Goal: Task Accomplishment & Management: Use online tool/utility

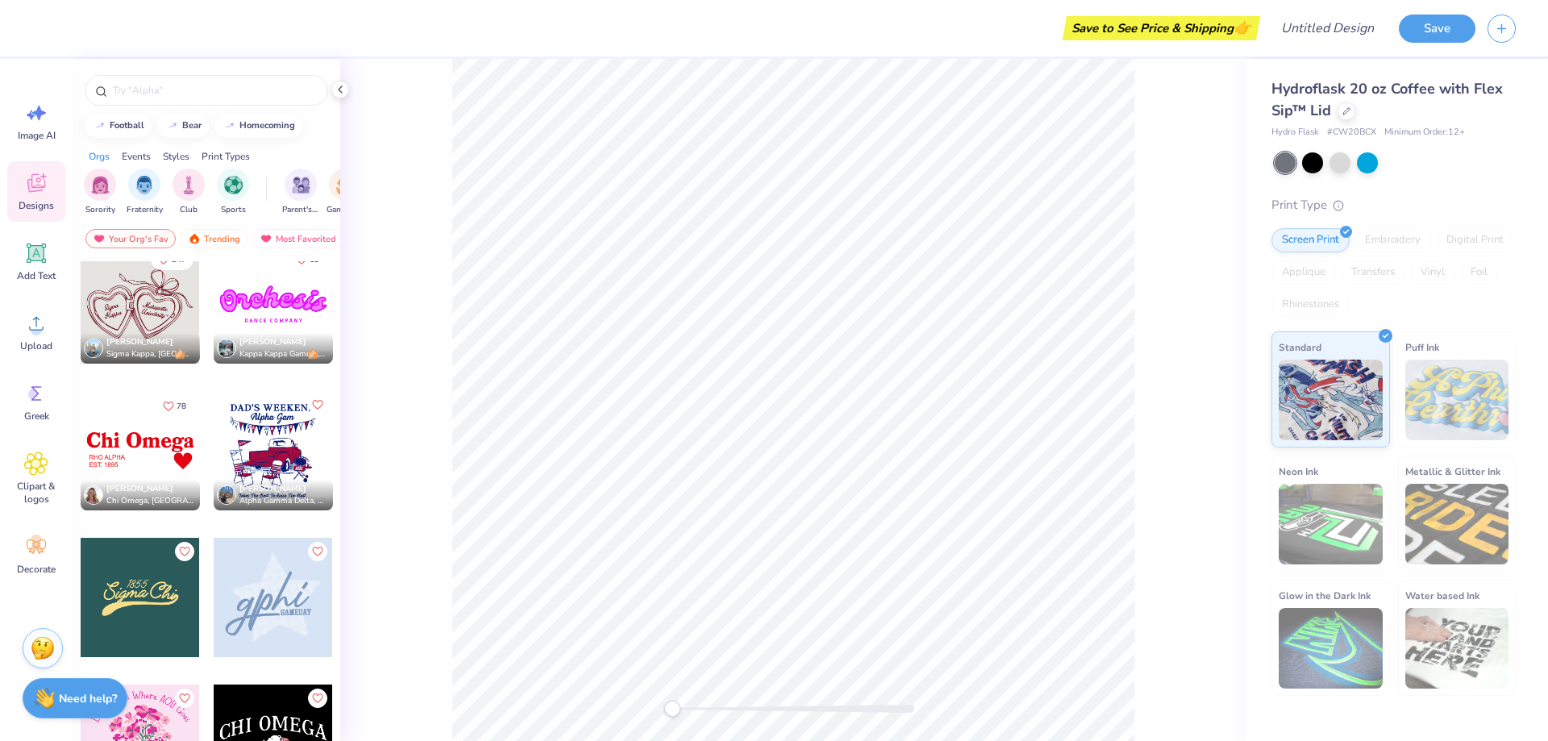
scroll to position [4192, 0]
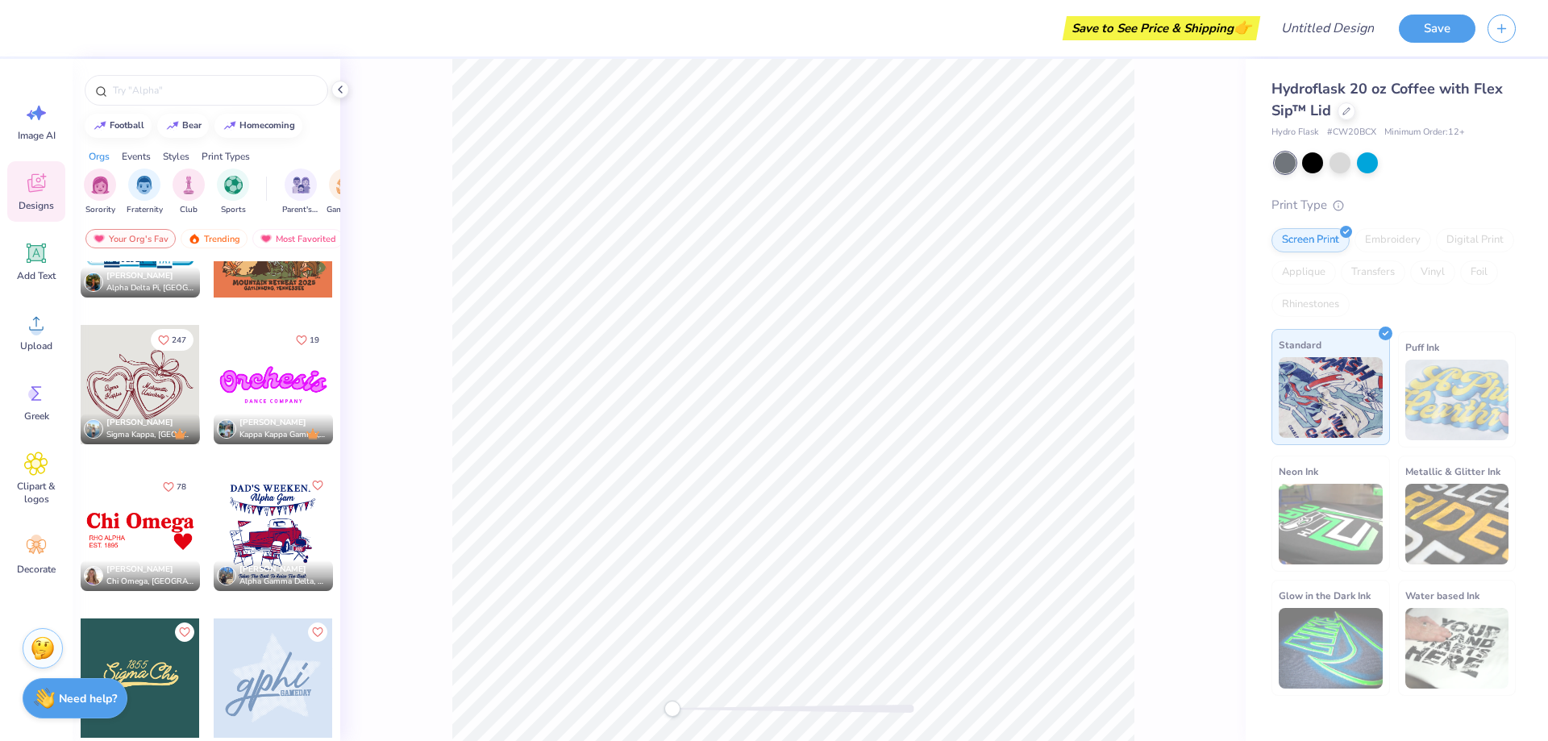
click at [1325, 396] on img at bounding box center [1330, 397] width 104 height 81
click at [1318, 382] on img at bounding box center [1330, 397] width 104 height 81
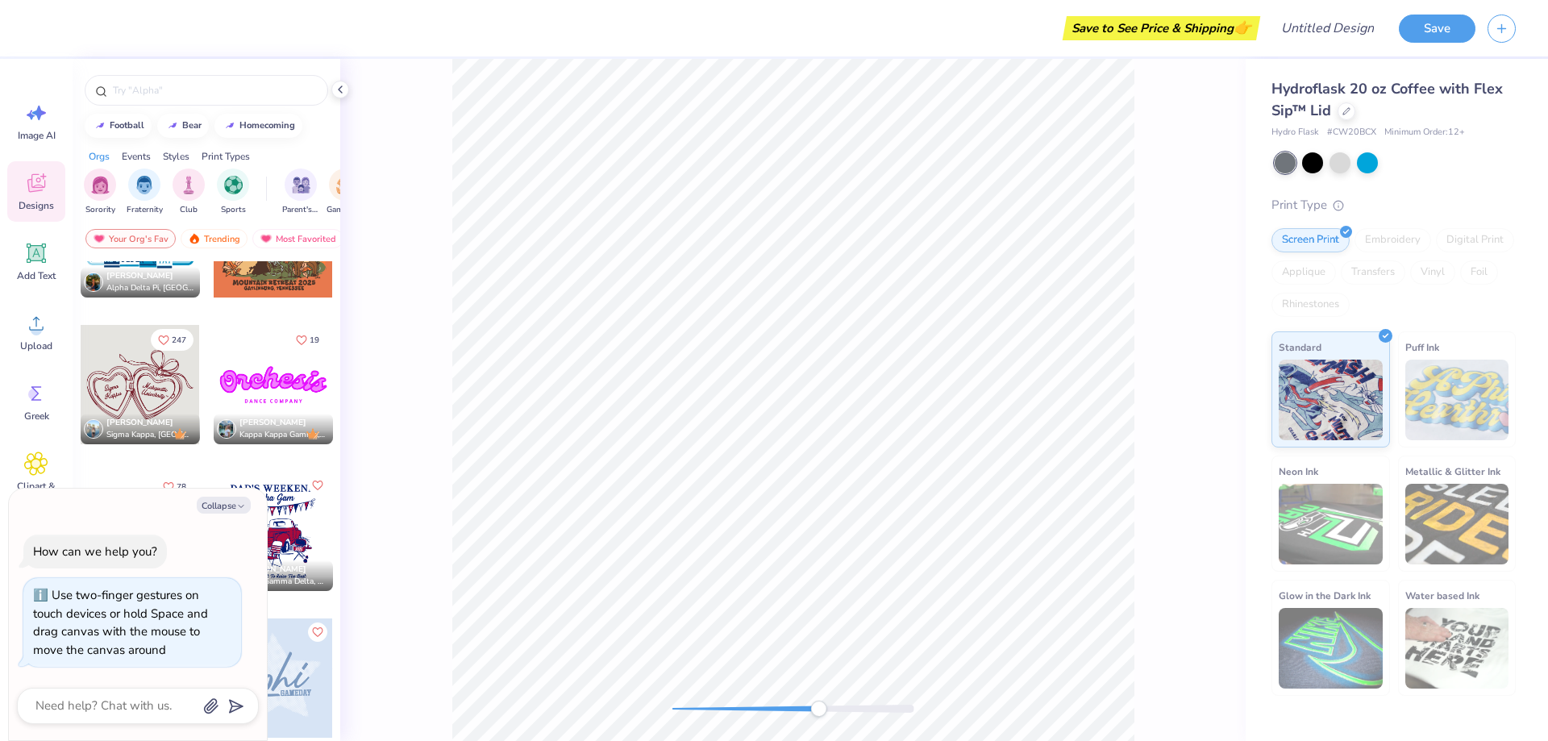
drag, startPoint x: 672, startPoint y: 710, endPoint x: 818, endPoint y: 715, distance: 146.0
click at [818, 715] on div "Accessibility label" at bounding box center [818, 709] width 16 height 16
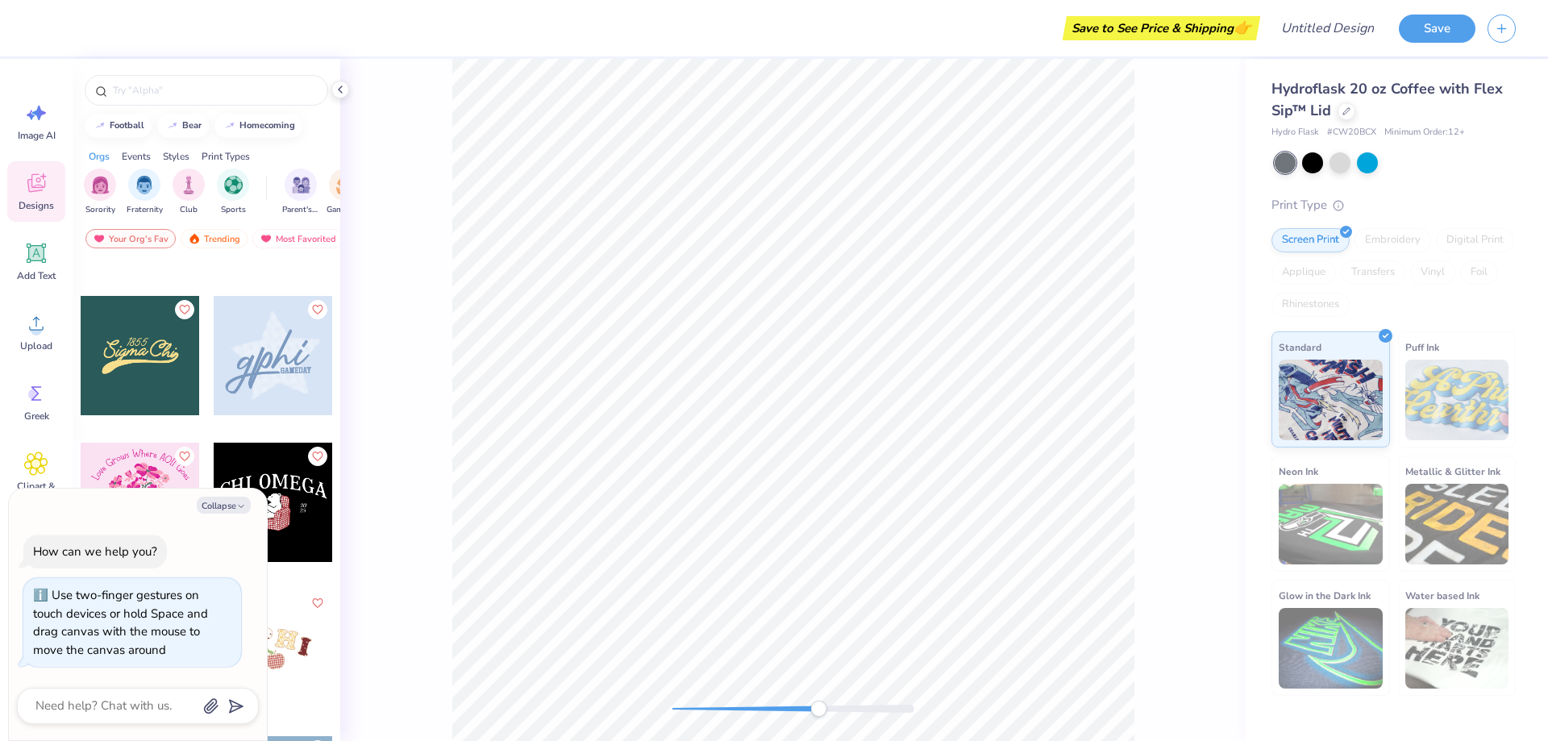
scroll to position [4917, 0]
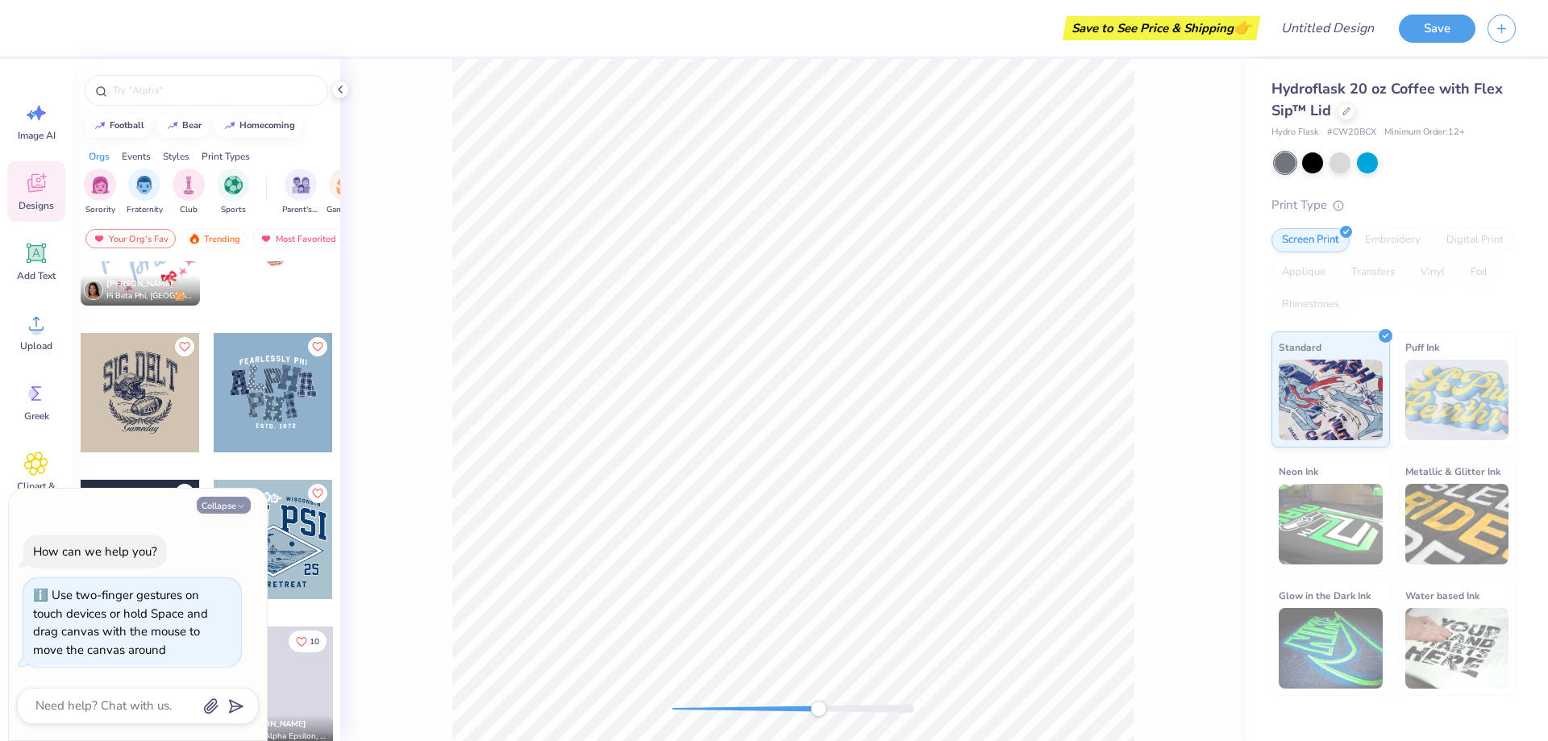
click at [242, 502] on icon "button" at bounding box center [241, 506] width 10 height 10
type textarea "x"
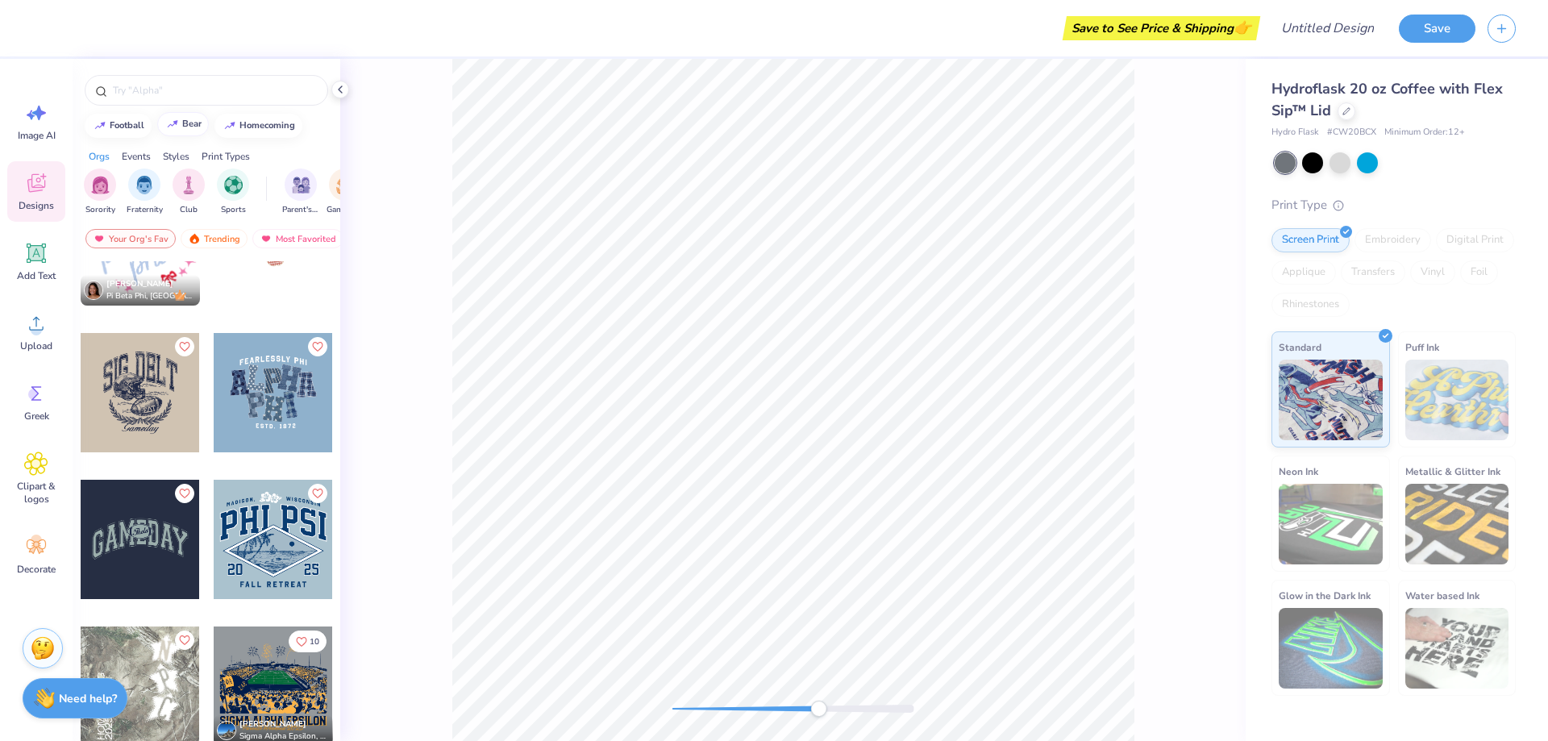
click at [190, 123] on div "bear" at bounding box center [191, 123] width 19 height 9
type input "bear"
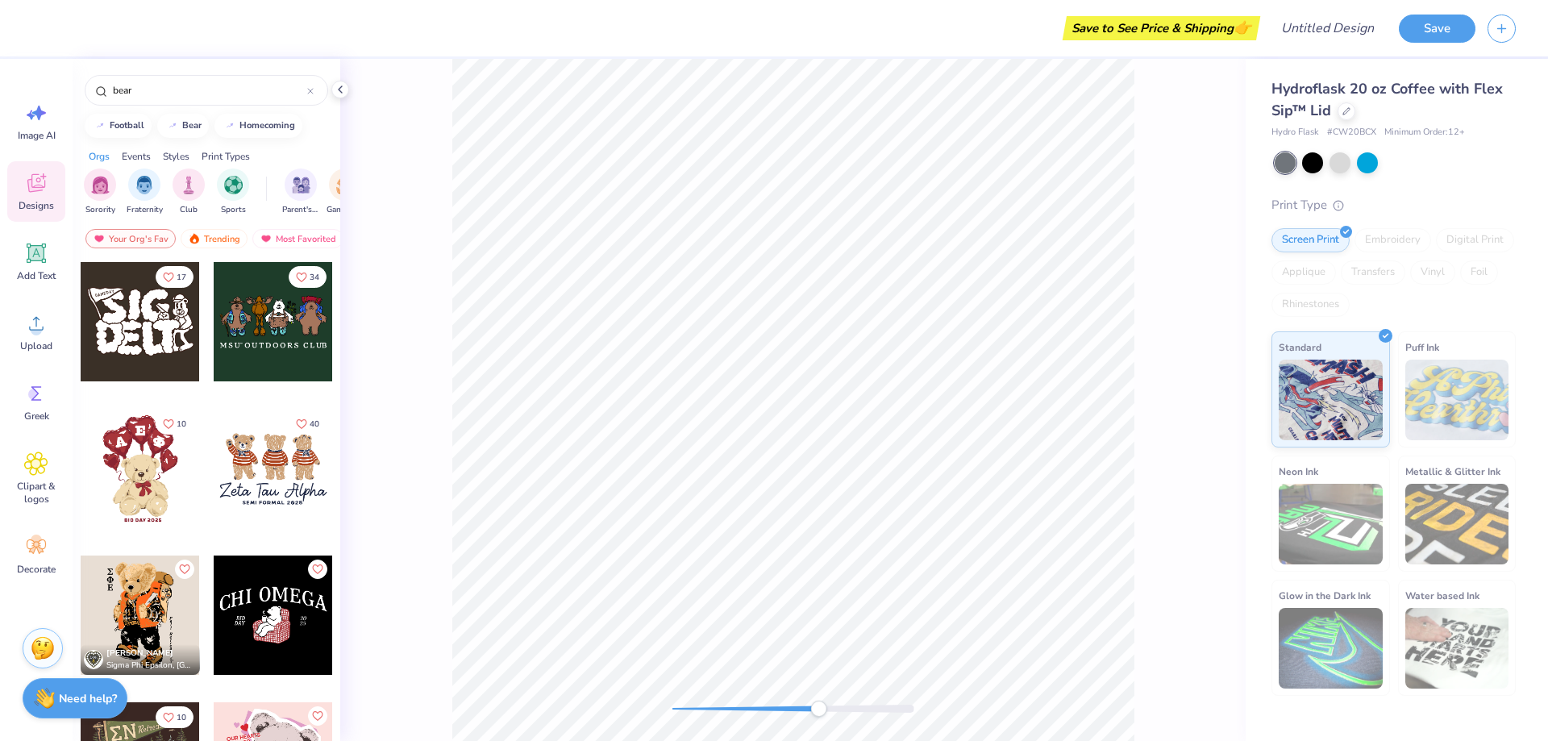
click at [142, 459] on div at bounding box center [140, 468] width 119 height 119
click at [906, 740] on html "Art colors Save to See Price & Shipping 👉 Design Title Save Image AI Designs Ad…" at bounding box center [774, 370] width 1548 height 741
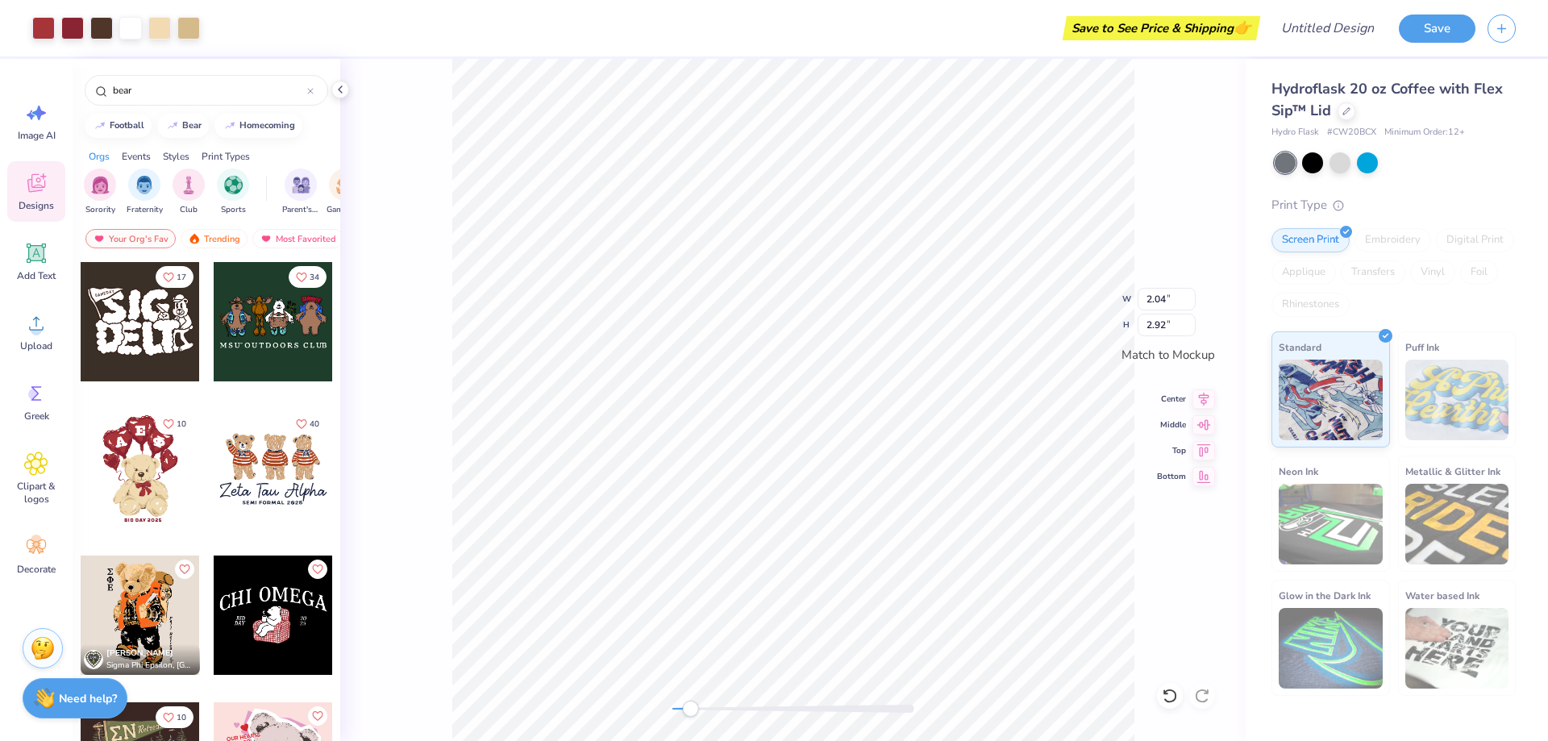
click at [690, 684] on div "W 2.04 2.04 " H 2.92 2.92 " Match to [GEOGRAPHIC_DATA] Middle Top Bottom" at bounding box center [792, 400] width 905 height 682
drag, startPoint x: 707, startPoint y: 713, endPoint x: 682, endPoint y: 705, distance: 26.3
click at [677, 708] on div "Accessibility label" at bounding box center [675, 709] width 16 height 16
click at [1204, 449] on icon at bounding box center [1204, 448] width 14 height 12
click at [32, 113] on icon at bounding box center [39, 113] width 14 height 15
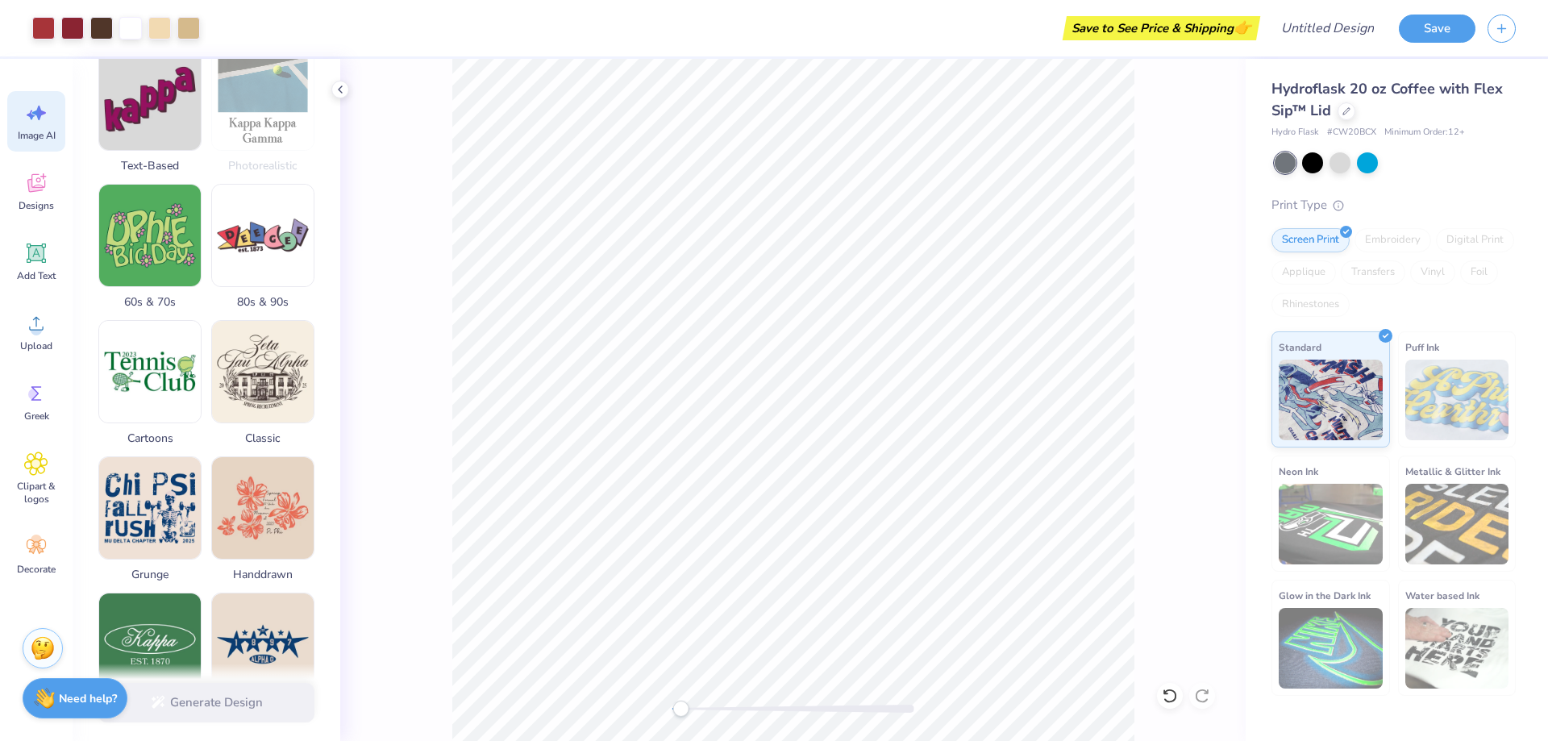
scroll to position [651, 0]
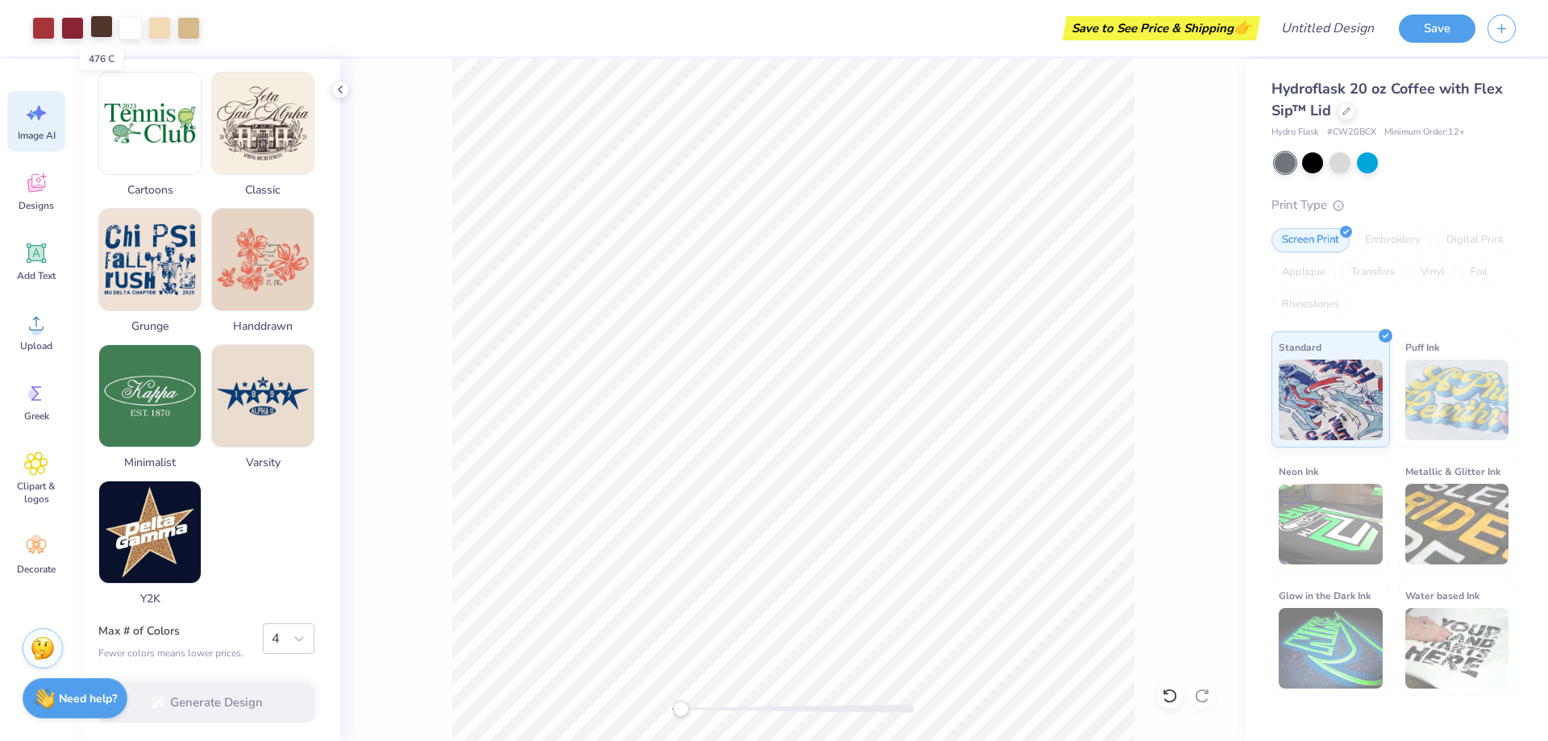
click at [102, 21] on div at bounding box center [101, 26] width 23 height 23
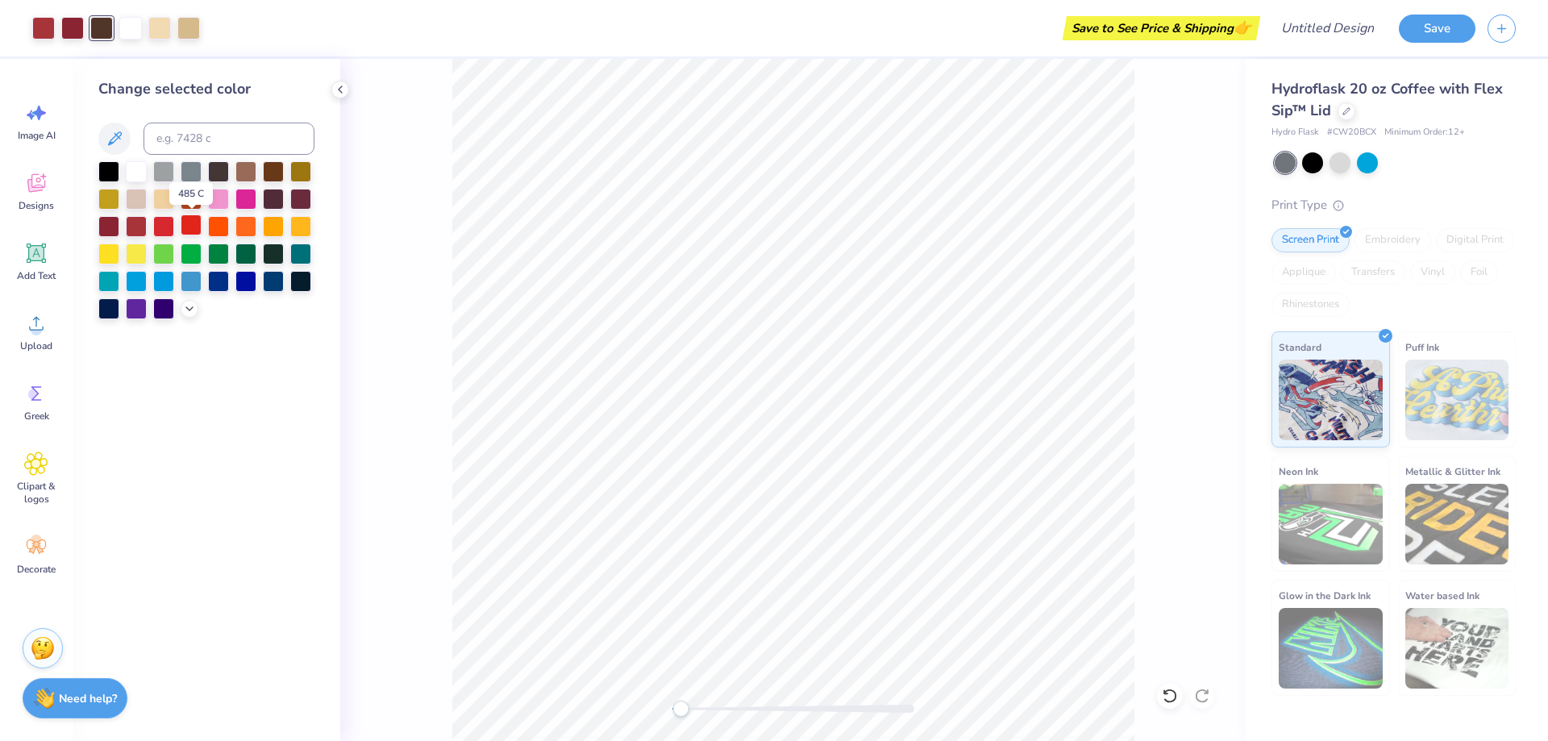
click at [192, 224] on div at bounding box center [191, 224] width 21 height 21
click at [114, 139] on icon at bounding box center [114, 138] width 19 height 19
click at [193, 197] on div at bounding box center [191, 197] width 21 height 21
click at [189, 193] on div at bounding box center [191, 197] width 21 height 21
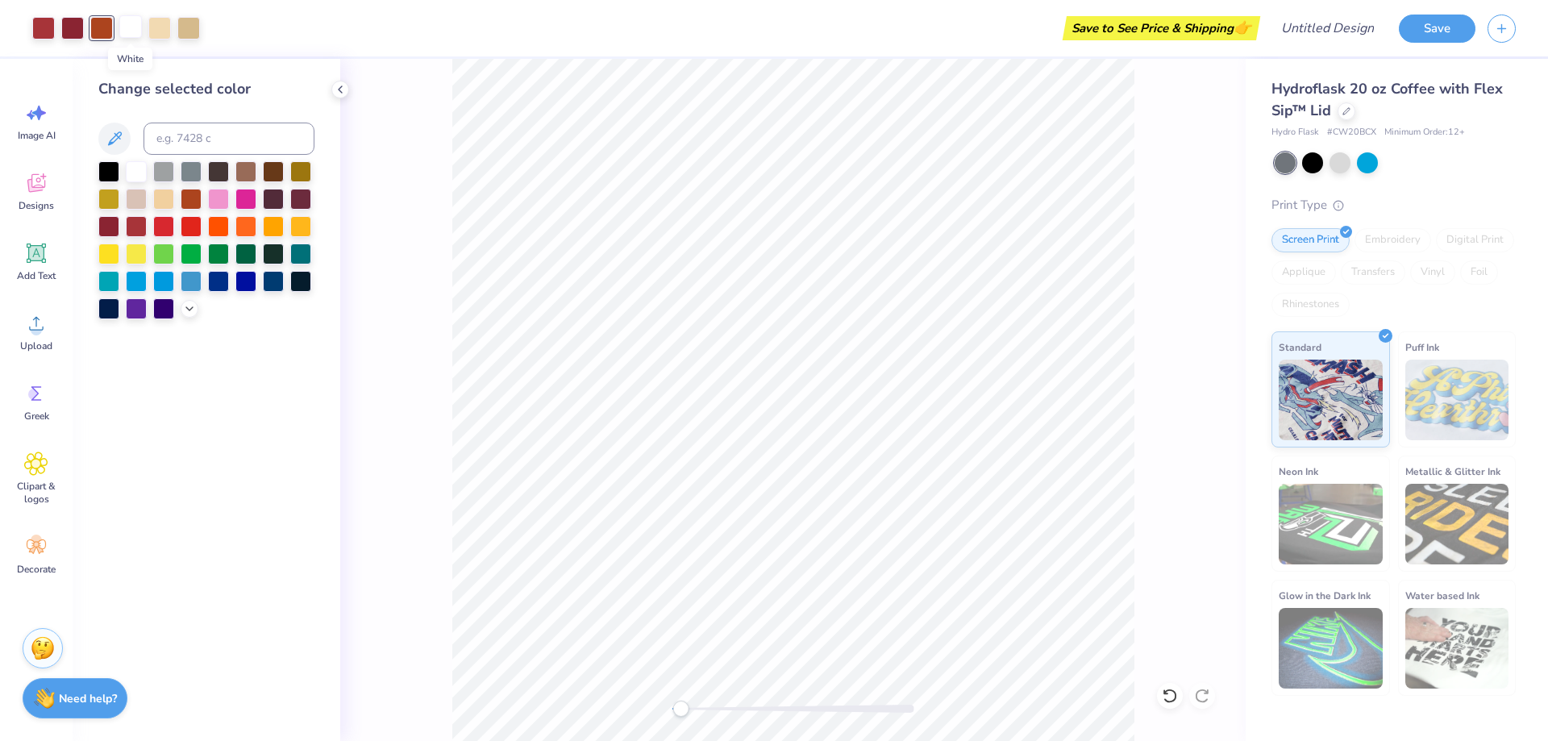
click at [129, 25] on div at bounding box center [130, 26] width 23 height 23
click at [195, 167] on div at bounding box center [191, 170] width 21 height 21
click at [136, 172] on div at bounding box center [136, 170] width 21 height 21
click at [110, 197] on div at bounding box center [108, 197] width 21 height 21
click at [273, 249] on div at bounding box center [273, 252] width 21 height 21
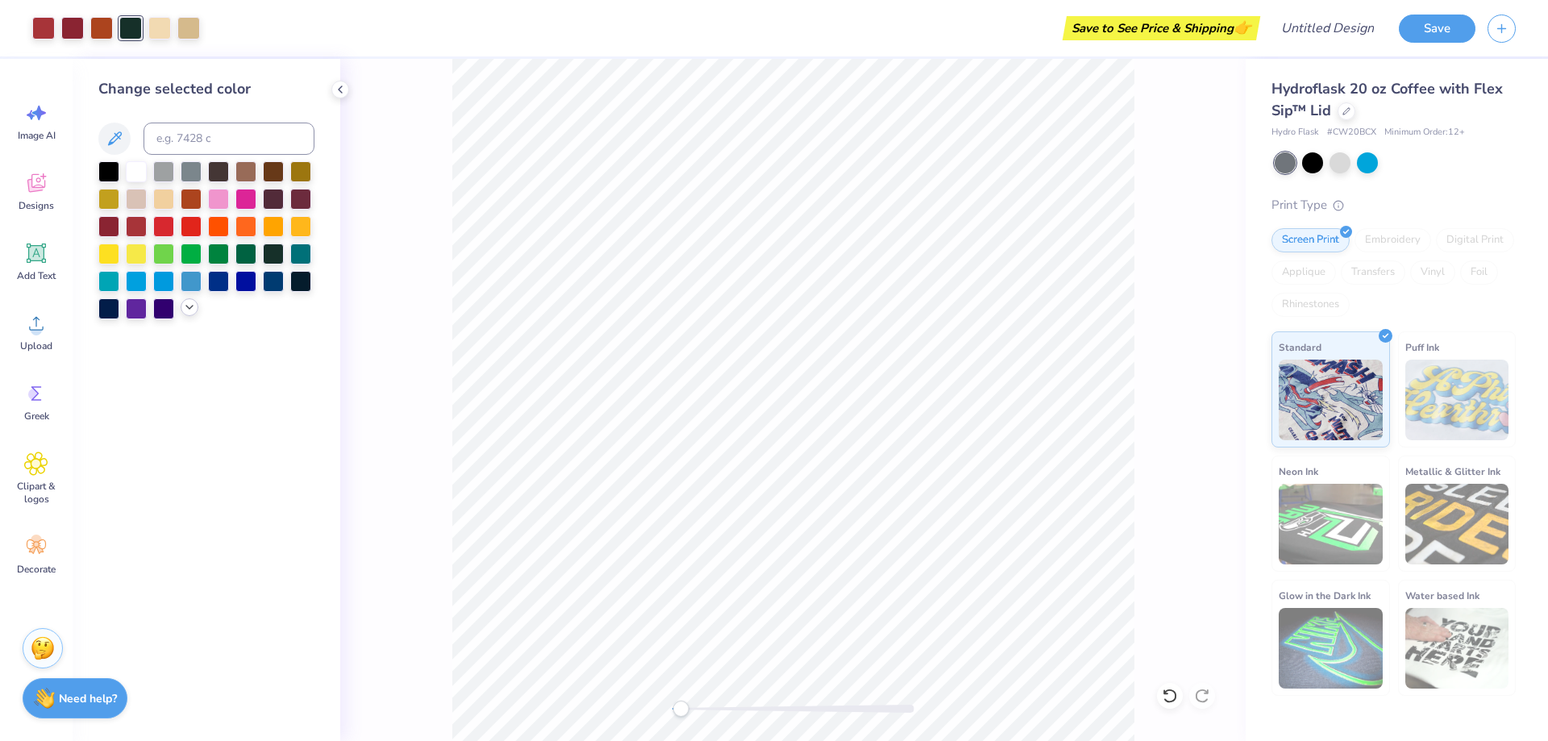
click at [187, 307] on icon at bounding box center [189, 307] width 13 height 13
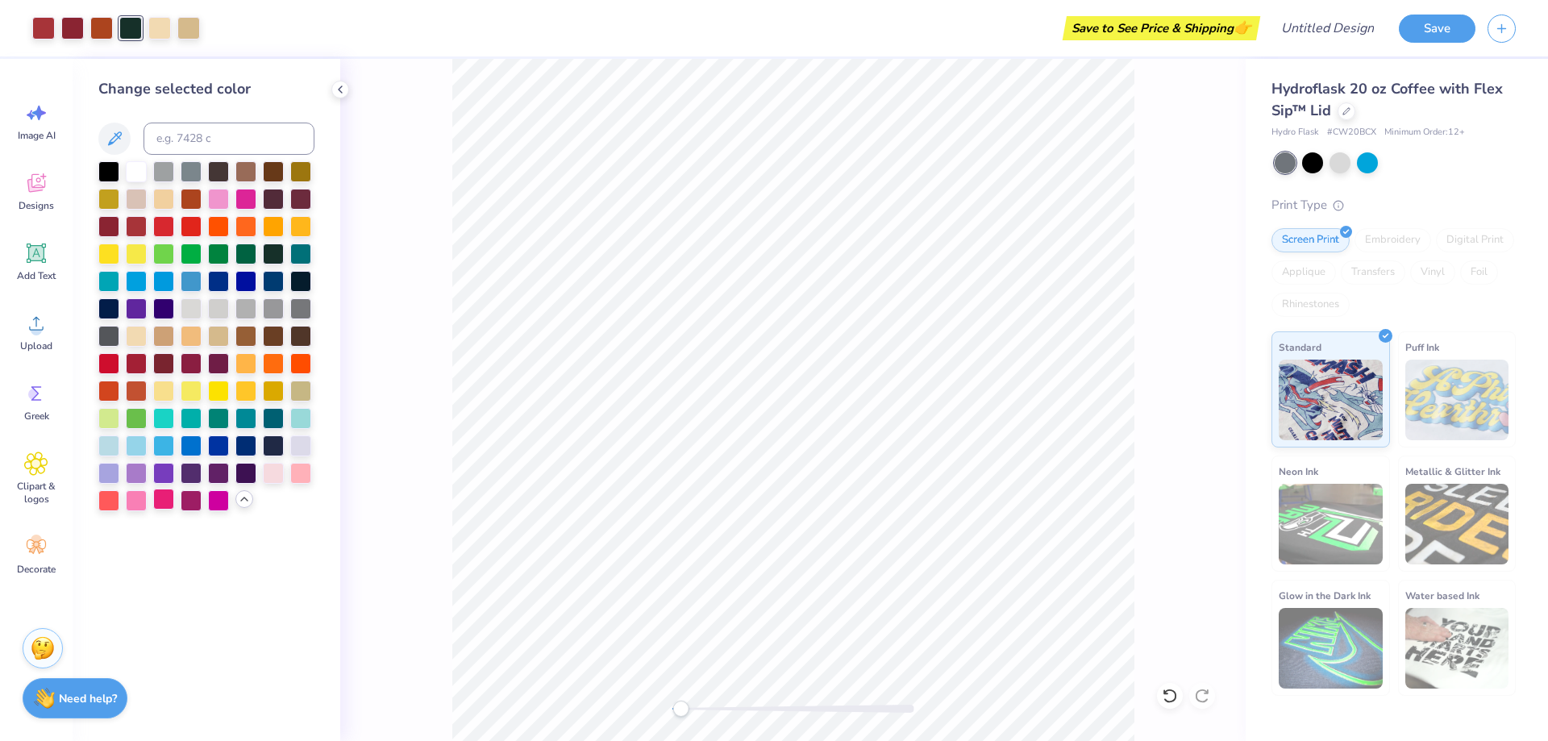
click at [174, 497] on div at bounding box center [163, 499] width 21 height 21
click at [163, 249] on div at bounding box center [163, 252] width 21 height 21
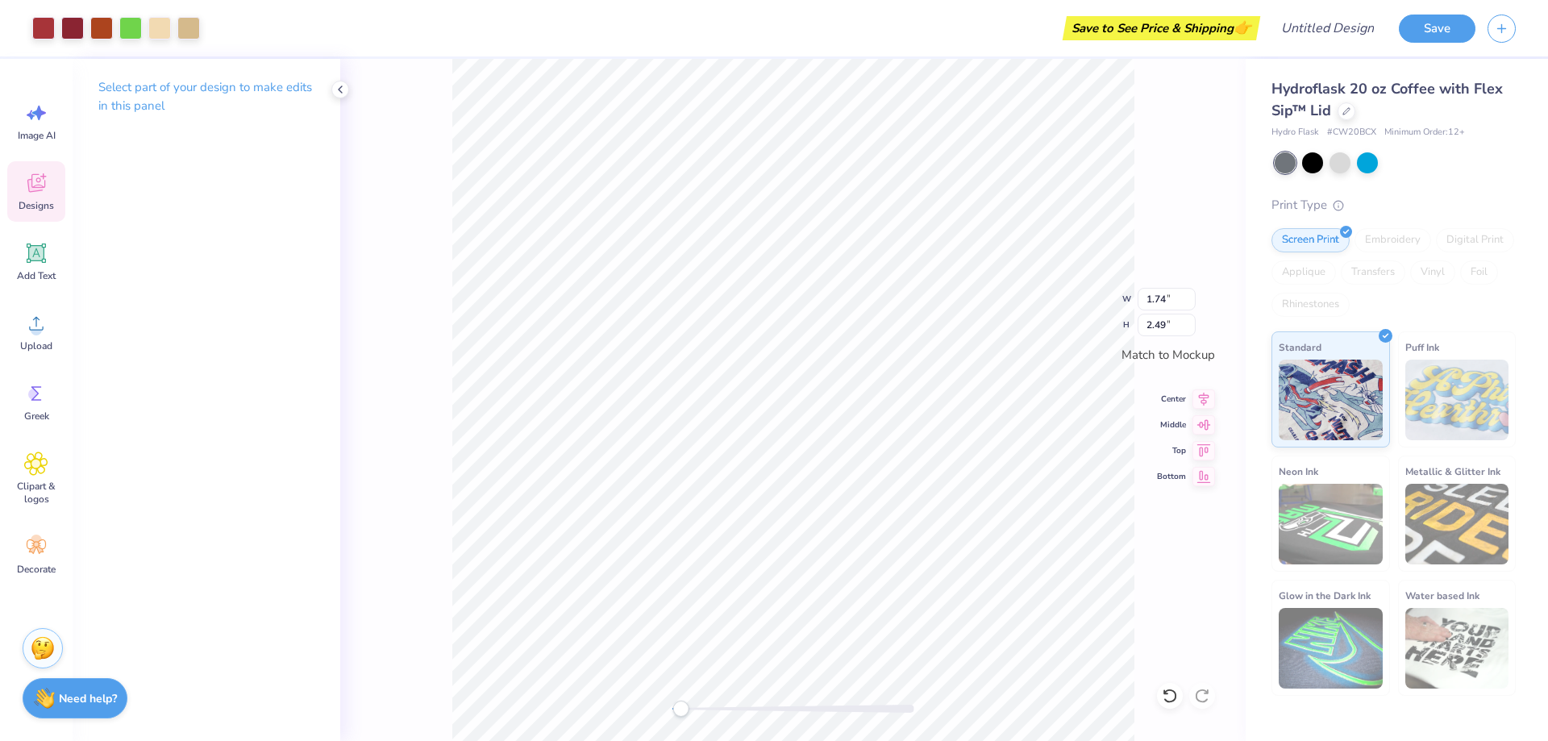
click at [256, 355] on div "Select part of your design to make edits in this panel" at bounding box center [207, 400] width 268 height 682
click at [39, 183] on icon at bounding box center [36, 183] width 24 height 24
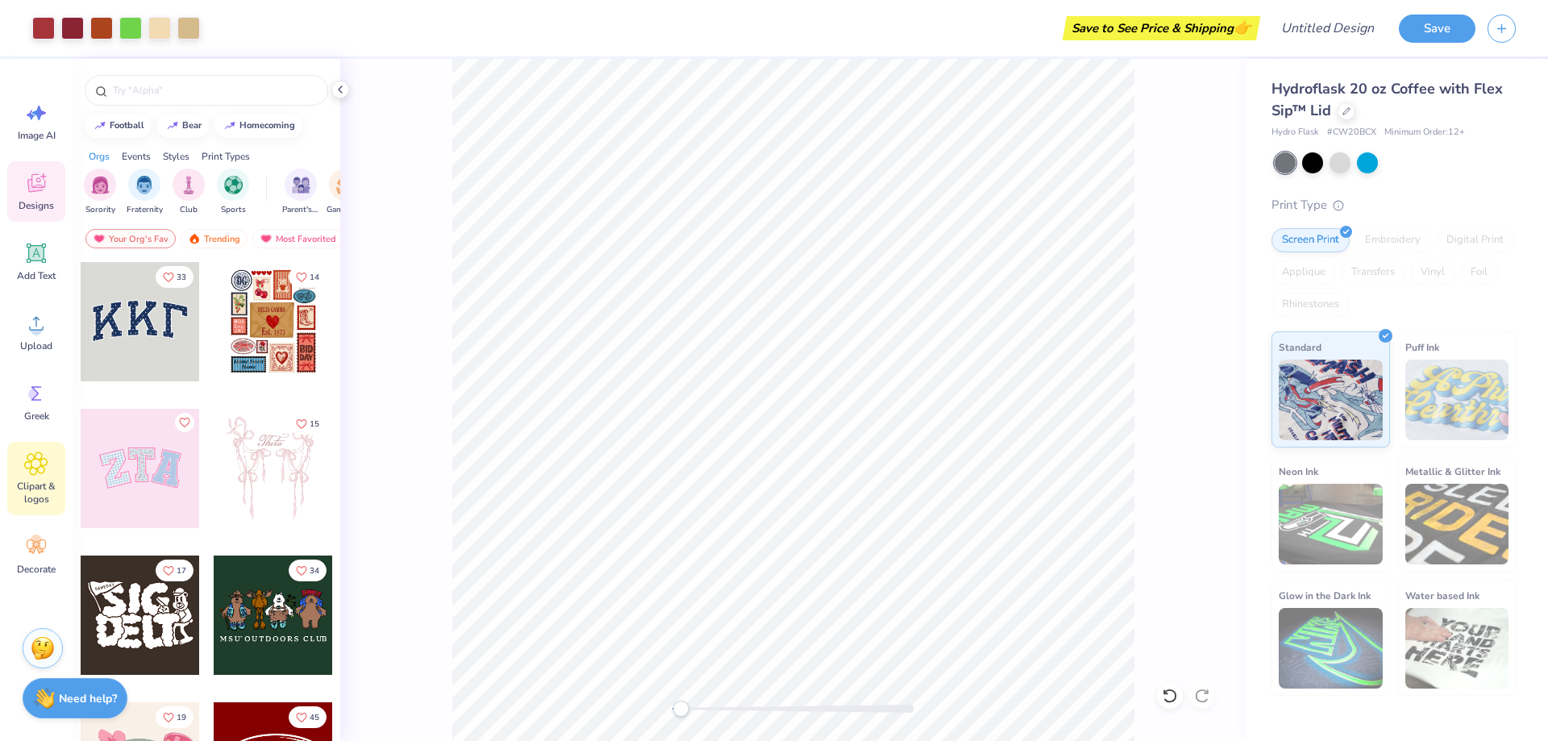
click at [28, 477] on div "Clipart & logos" at bounding box center [36, 478] width 58 height 73
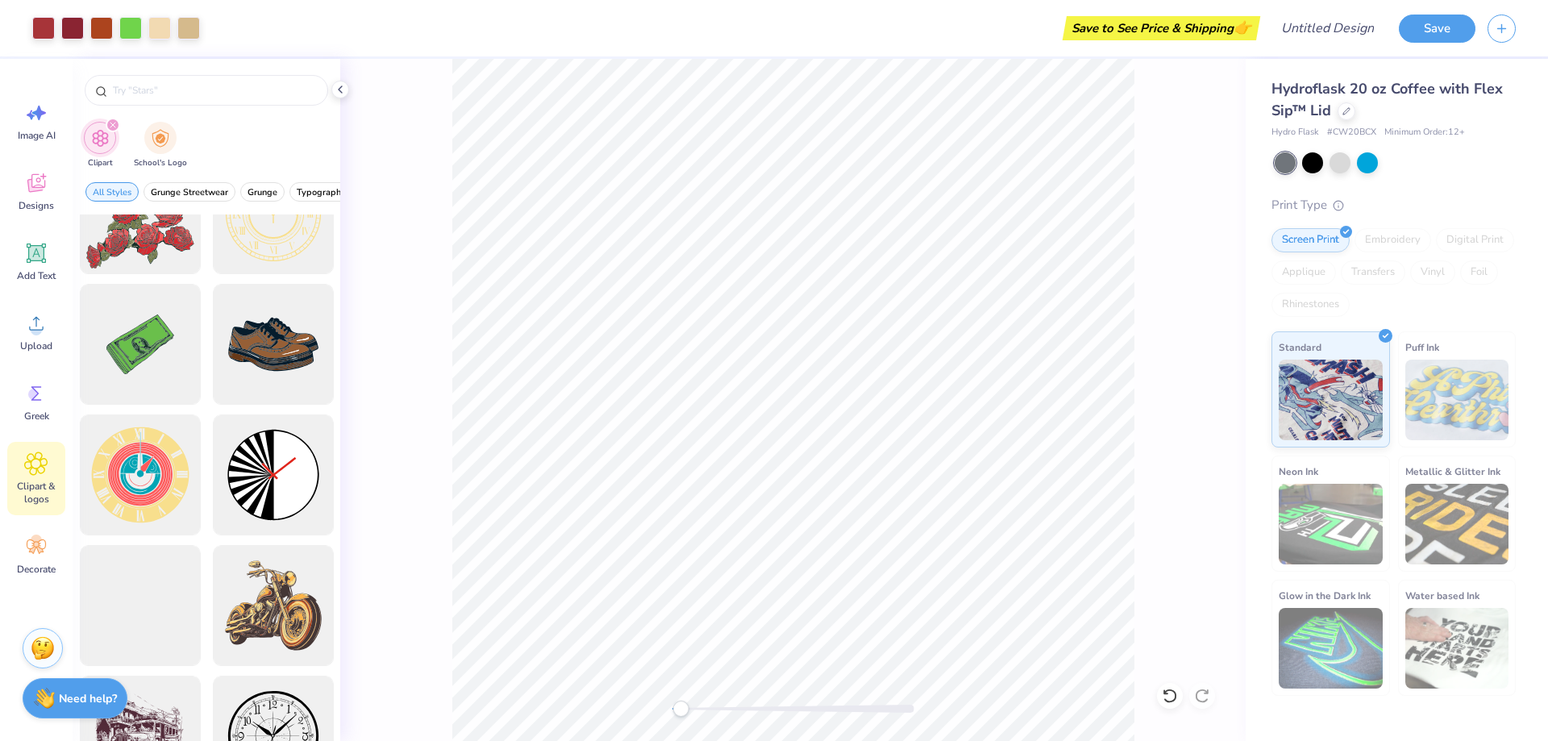
scroll to position [0, 0]
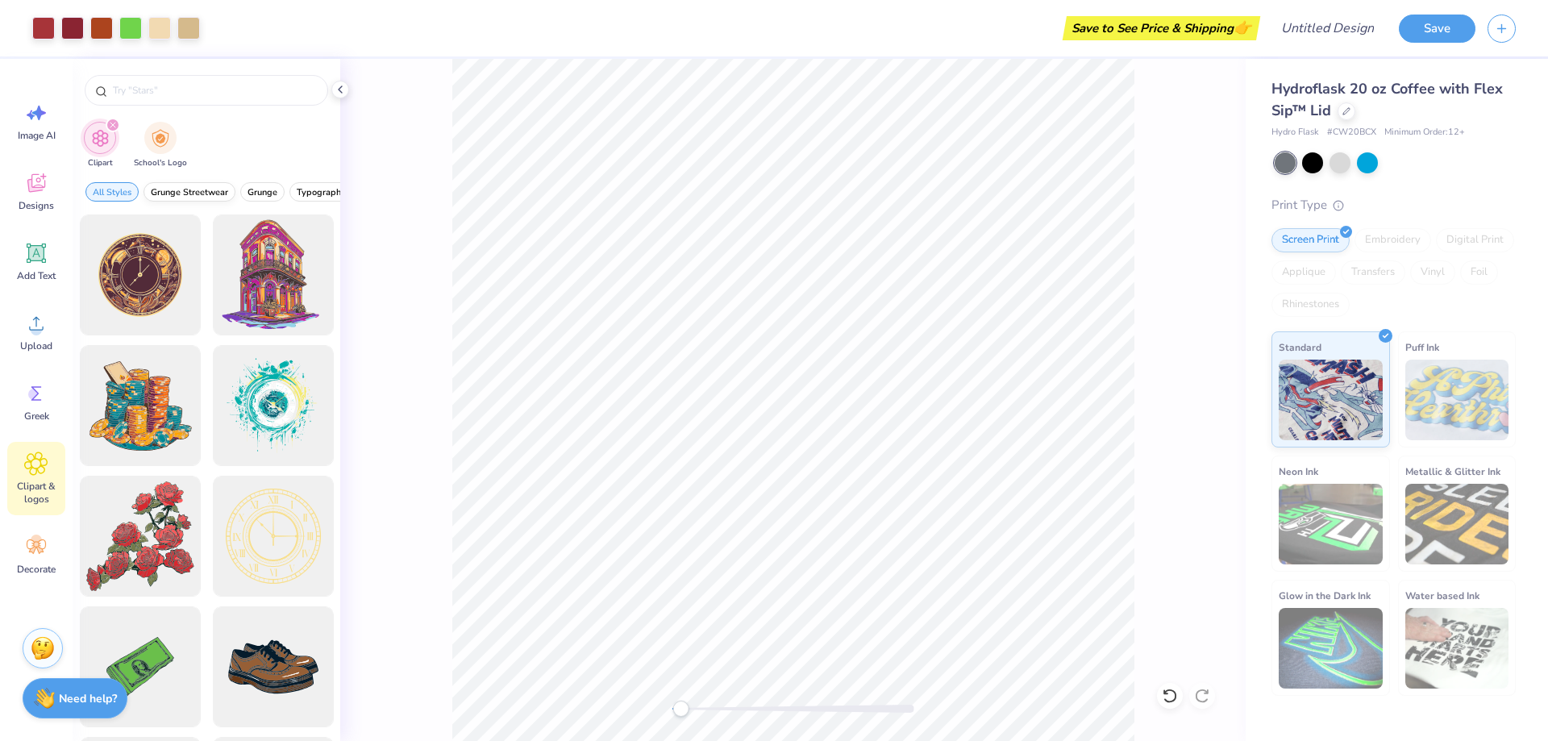
click at [172, 192] on span "Grunge Streetwear" at bounding box center [189, 192] width 77 height 12
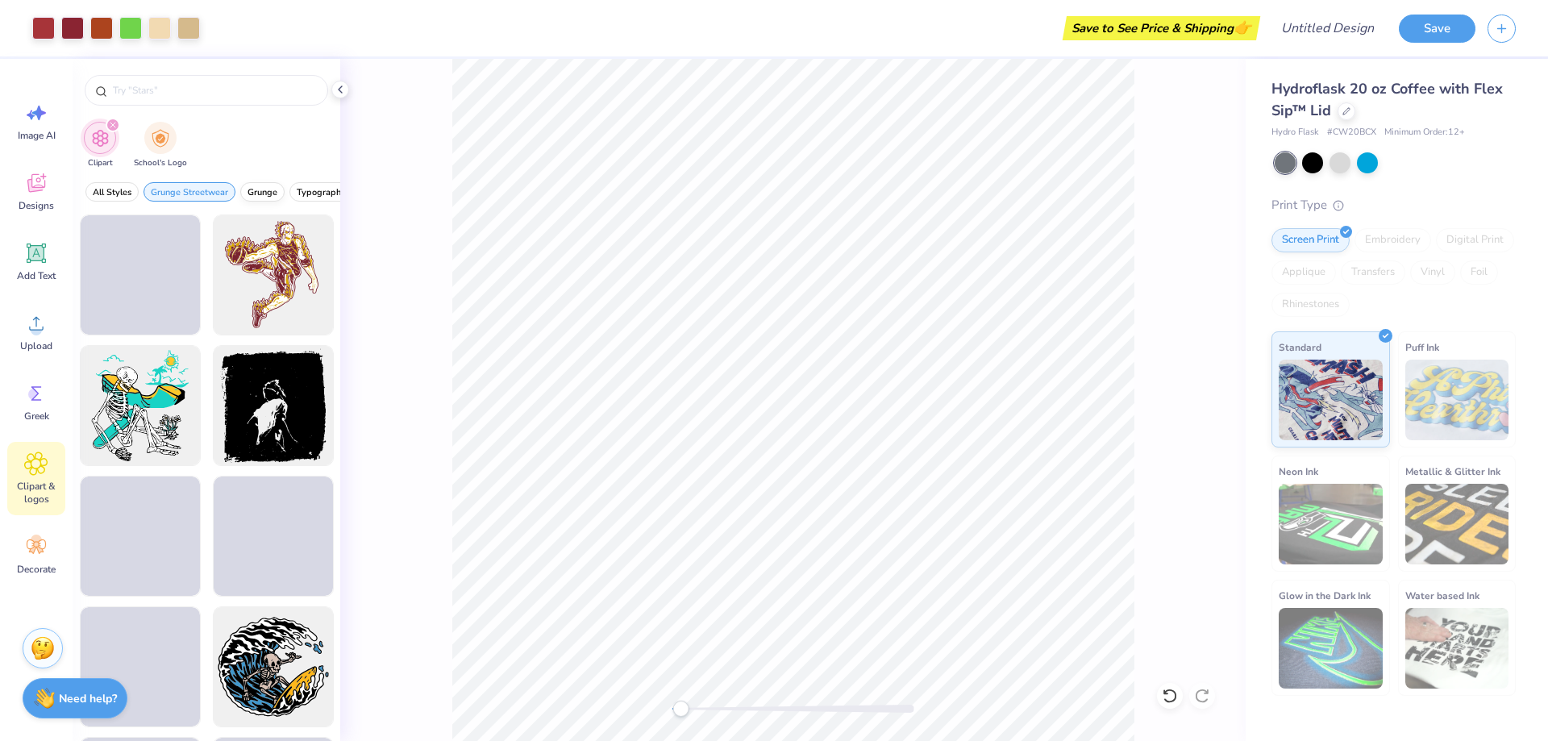
click at [250, 192] on span "Grunge" at bounding box center [262, 192] width 30 height 12
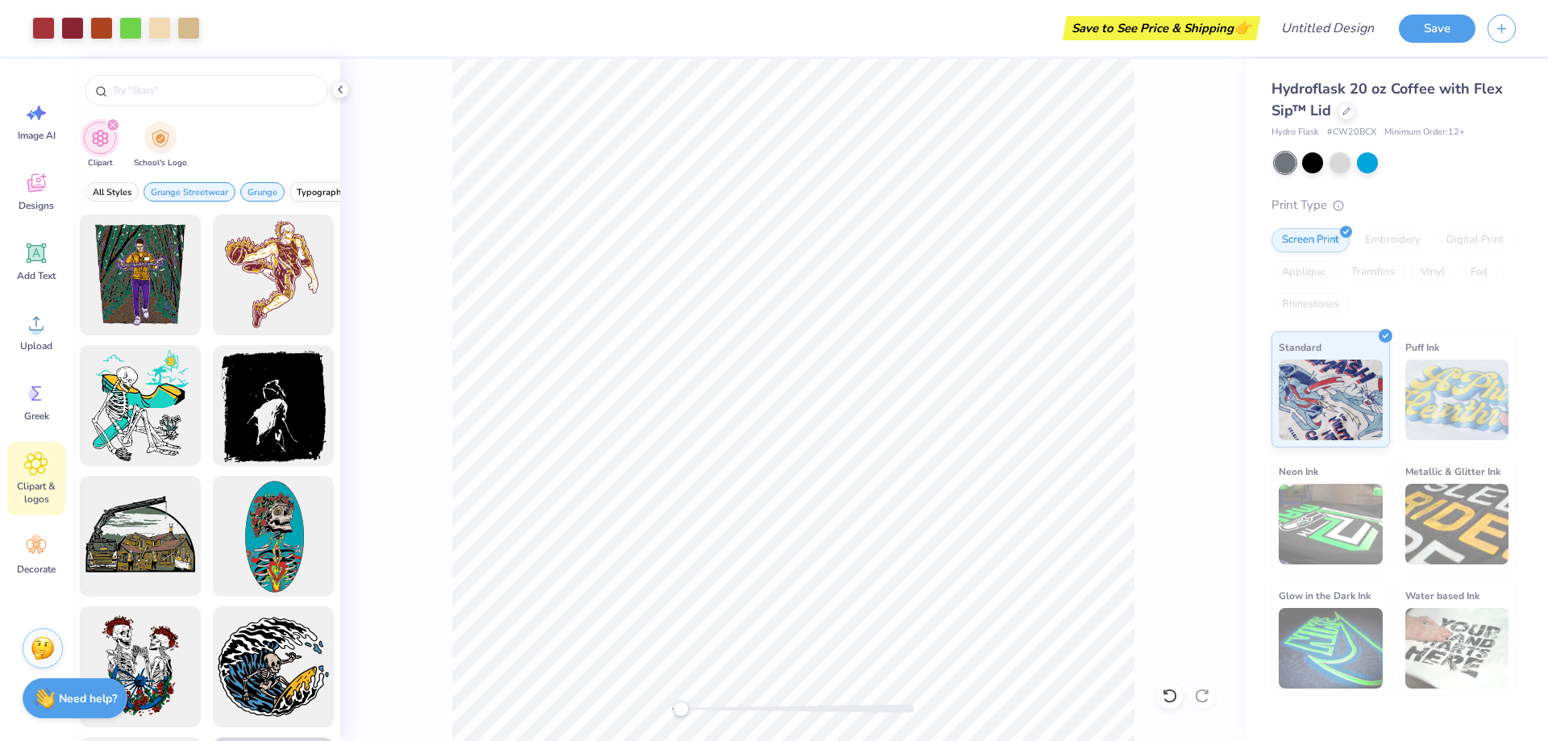
click at [307, 194] on span "Typography" at bounding box center [321, 192] width 49 height 12
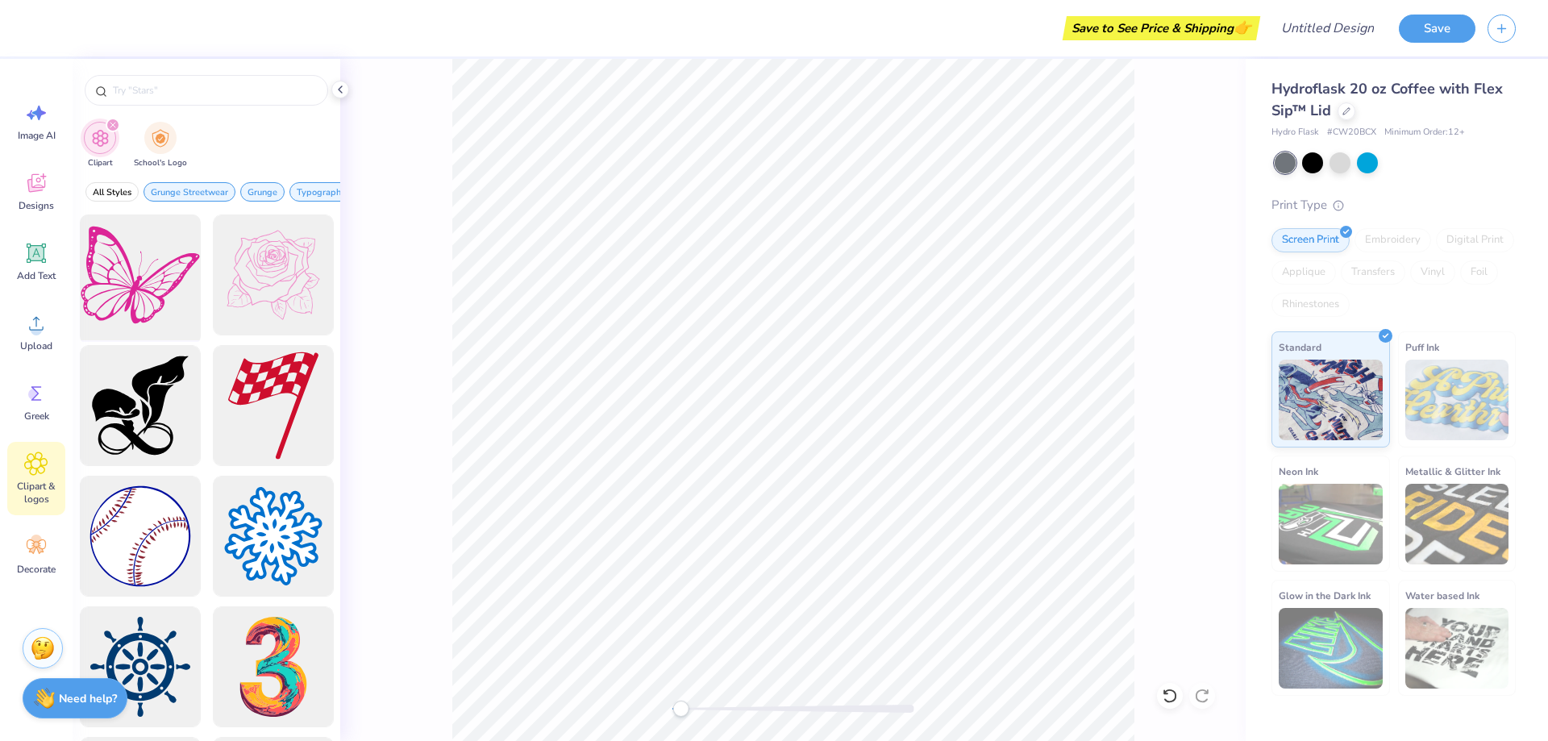
click at [142, 255] on div at bounding box center [139, 275] width 133 height 133
click at [41, 31] on div at bounding box center [43, 26] width 23 height 23
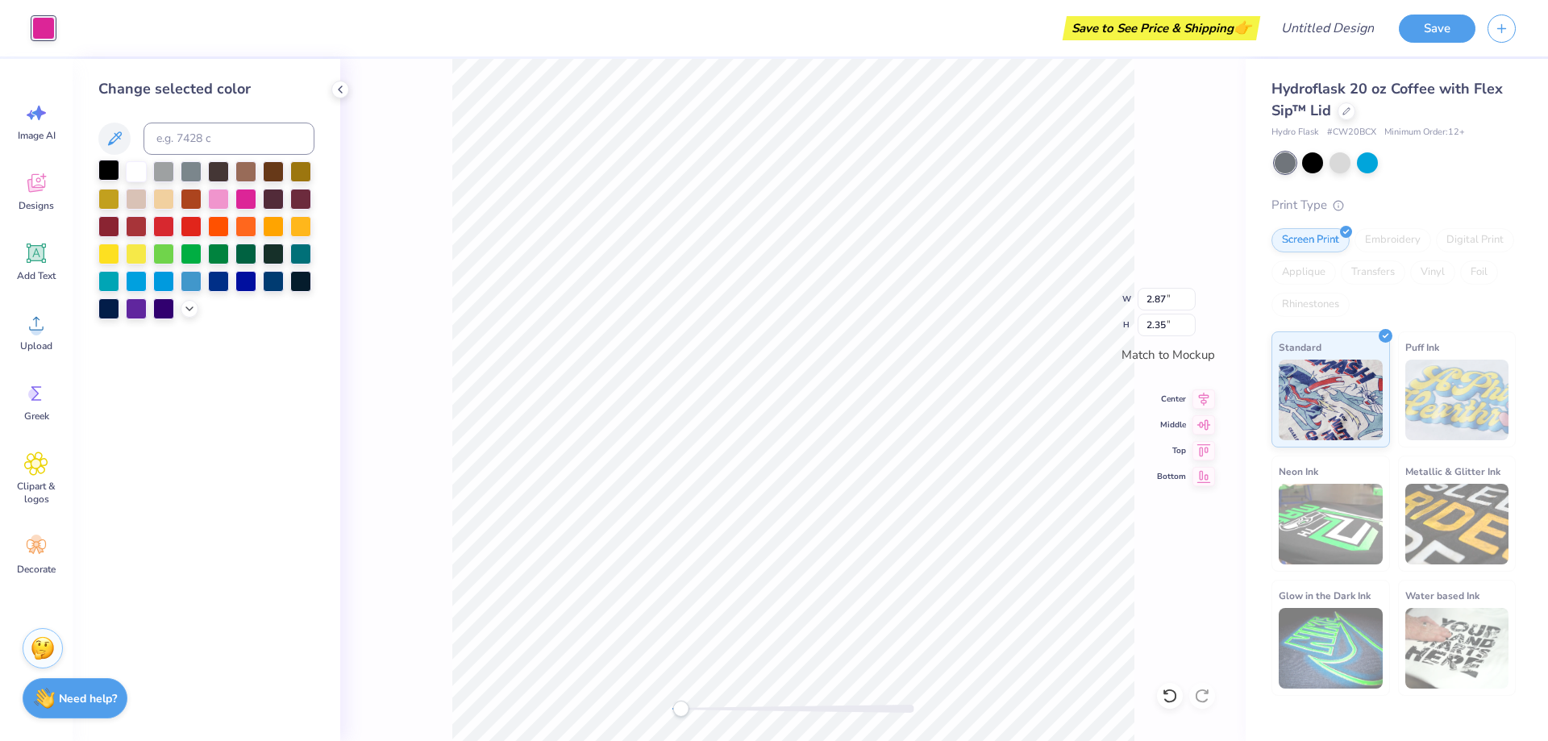
click at [108, 172] on div at bounding box center [108, 170] width 21 height 21
click at [110, 171] on div at bounding box center [108, 170] width 21 height 21
click at [115, 136] on icon at bounding box center [115, 138] width 14 height 14
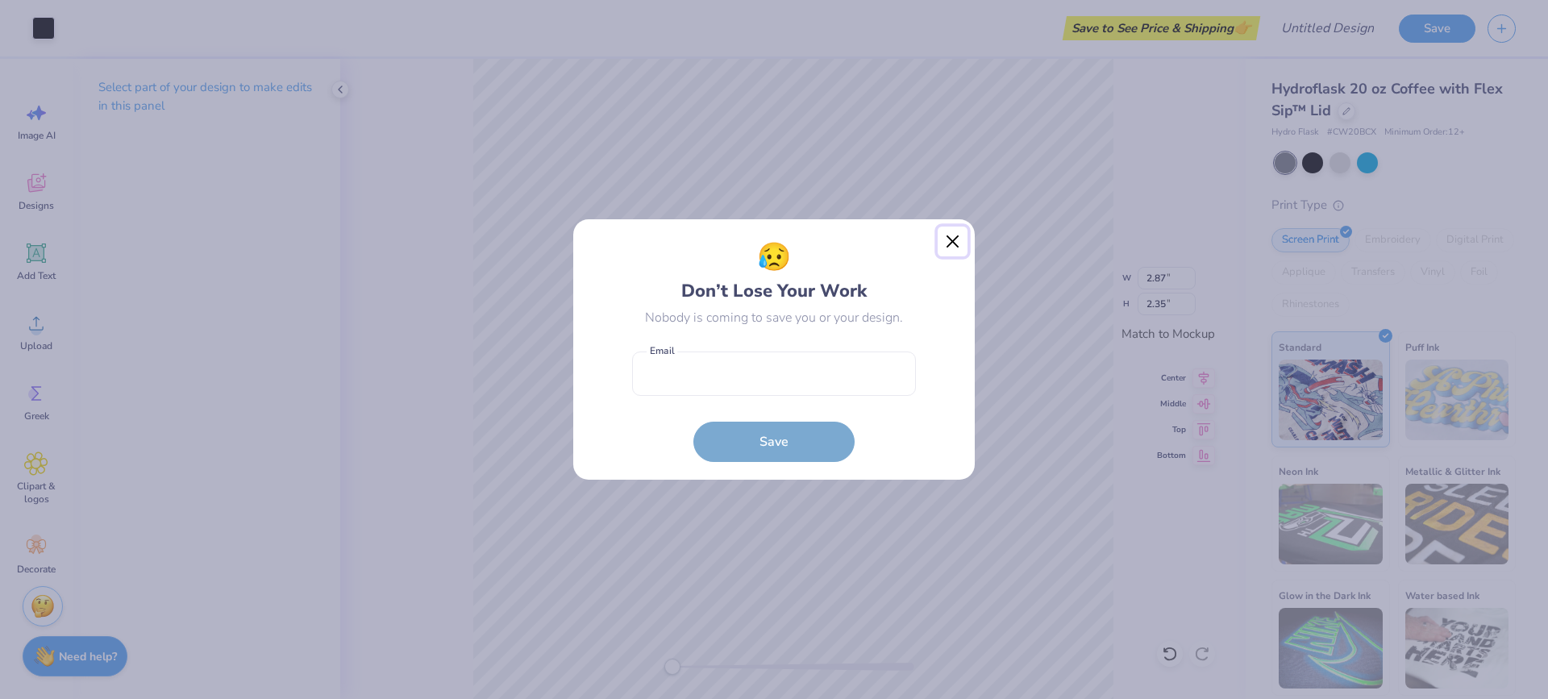
click at [954, 239] on button "Close" at bounding box center [953, 242] width 31 height 31
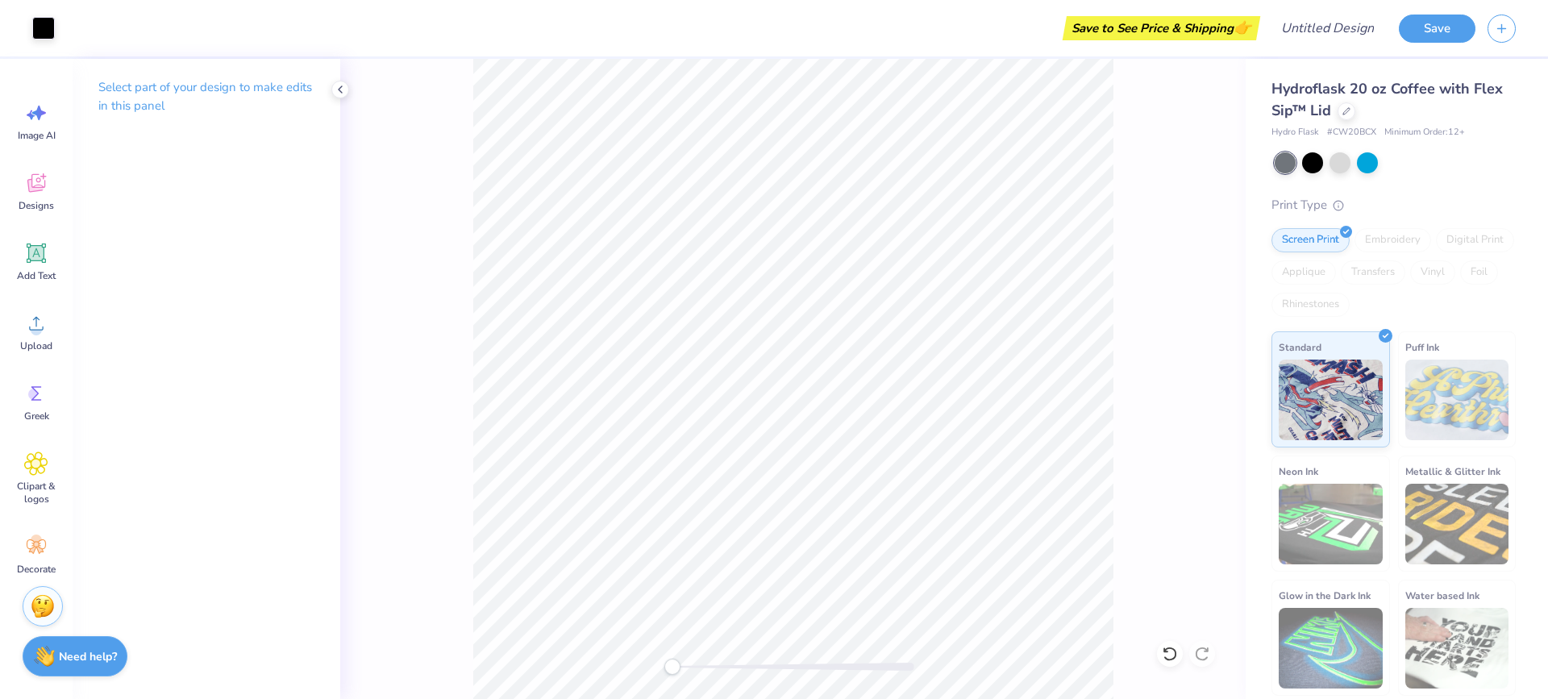
drag, startPoint x: 439, startPoint y: 339, endPoint x: 432, endPoint y: 343, distance: 8.7
click at [432, 343] on div at bounding box center [792, 379] width 905 height 640
click at [1316, 164] on div at bounding box center [1312, 161] width 21 height 21
click at [1339, 163] on div at bounding box center [1339, 161] width 21 height 21
click at [35, 255] on icon at bounding box center [36, 253] width 15 height 15
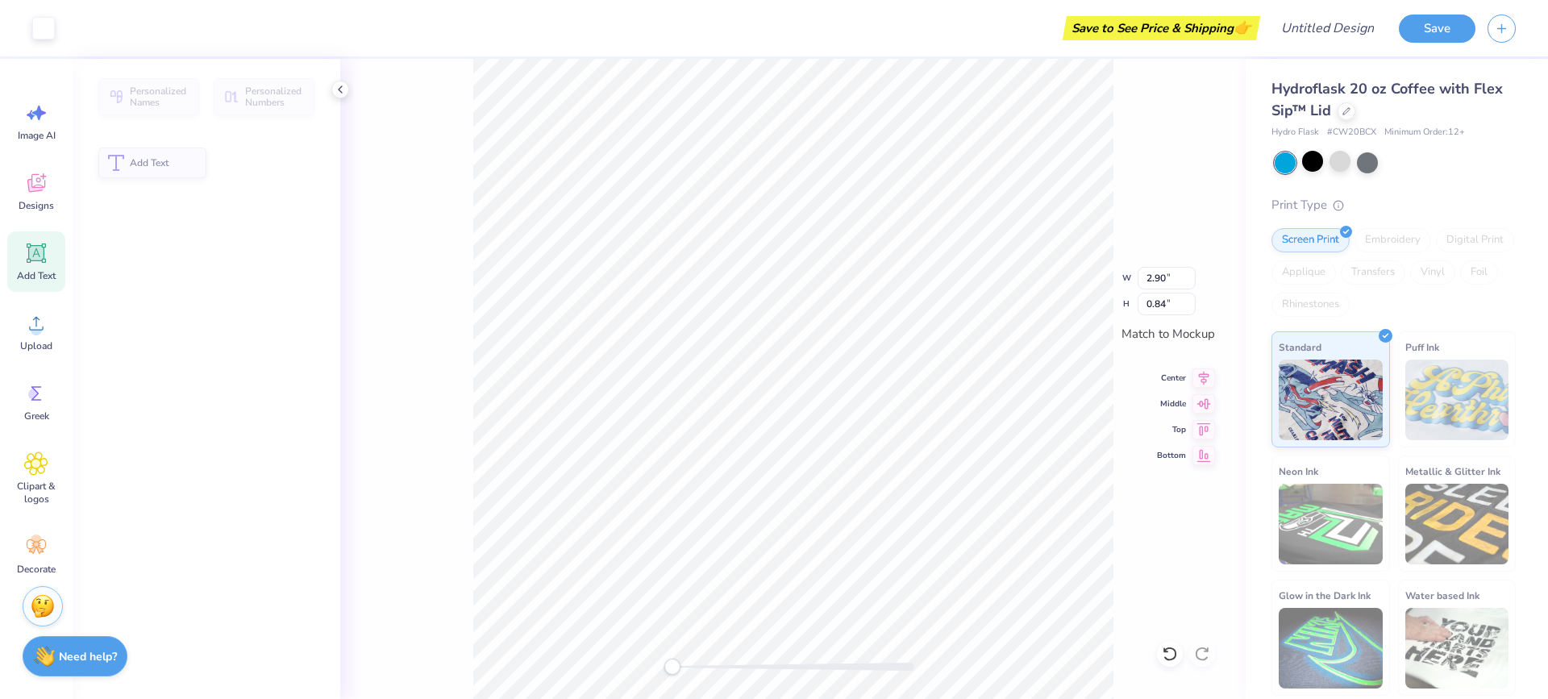
type input "2.90"
type input "0.84"
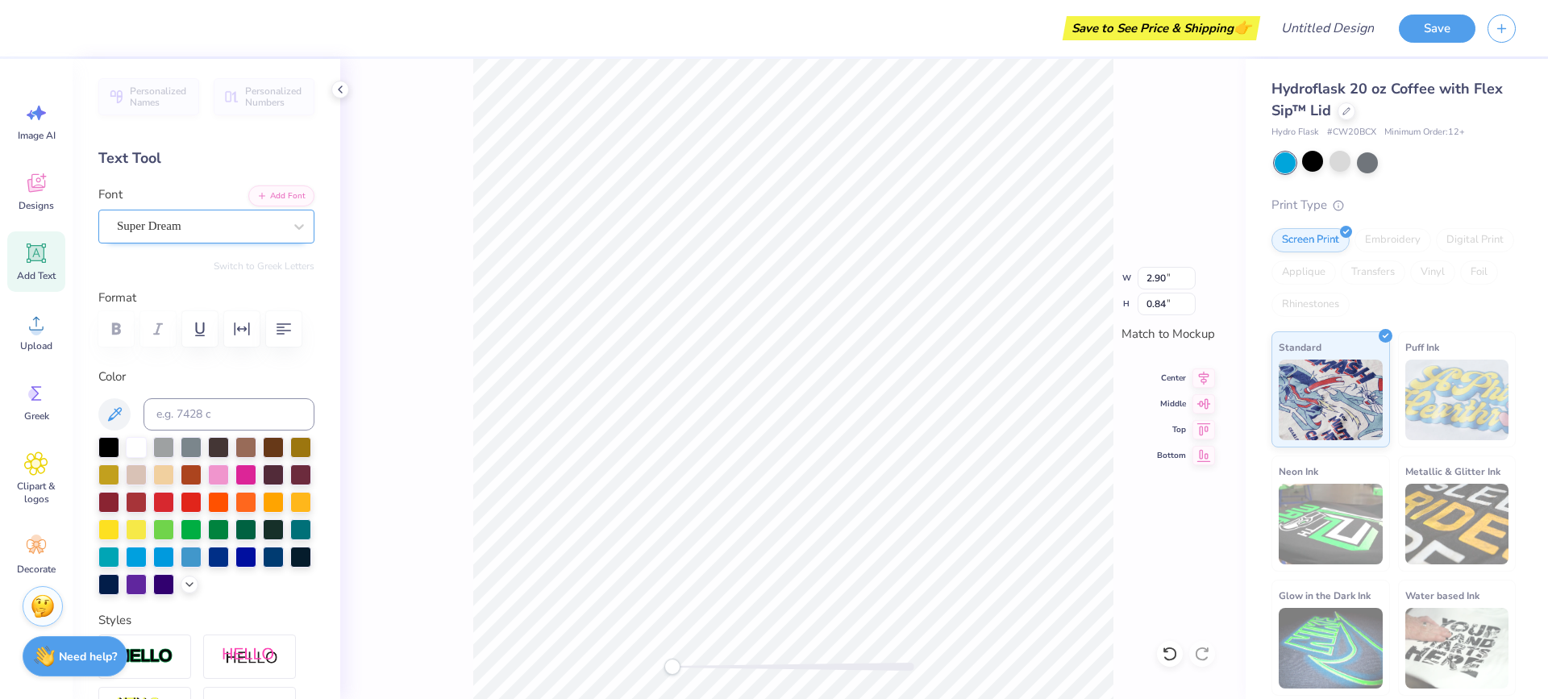
click at [211, 225] on div "Super Dream" at bounding box center [199, 226] width 169 height 25
click at [211, 225] on div "Super Dream" at bounding box center [200, 226] width 166 height 19
type textarea "T"
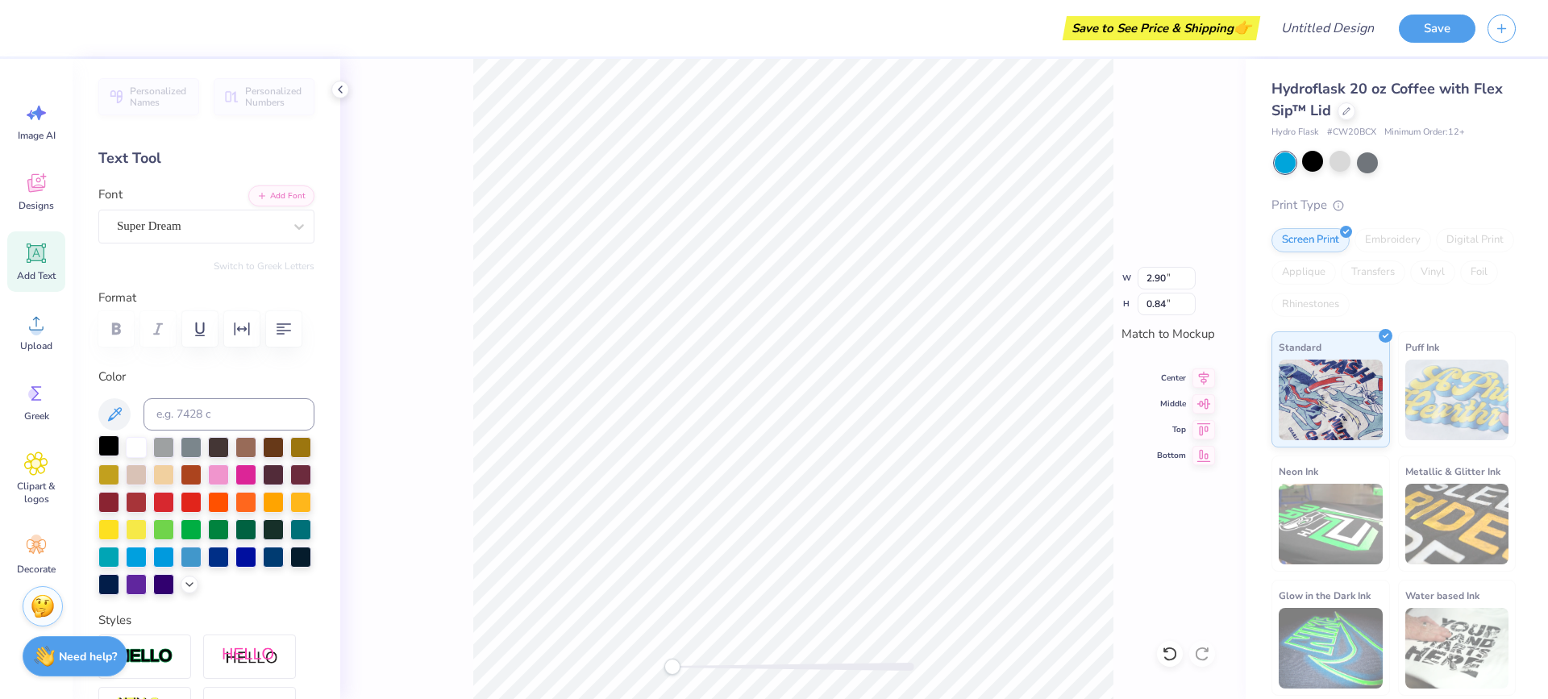
type textarea "TAKE IT"
click at [108, 447] on div at bounding box center [108, 445] width 21 height 21
click at [204, 232] on div "Super Dream" at bounding box center [199, 226] width 169 height 25
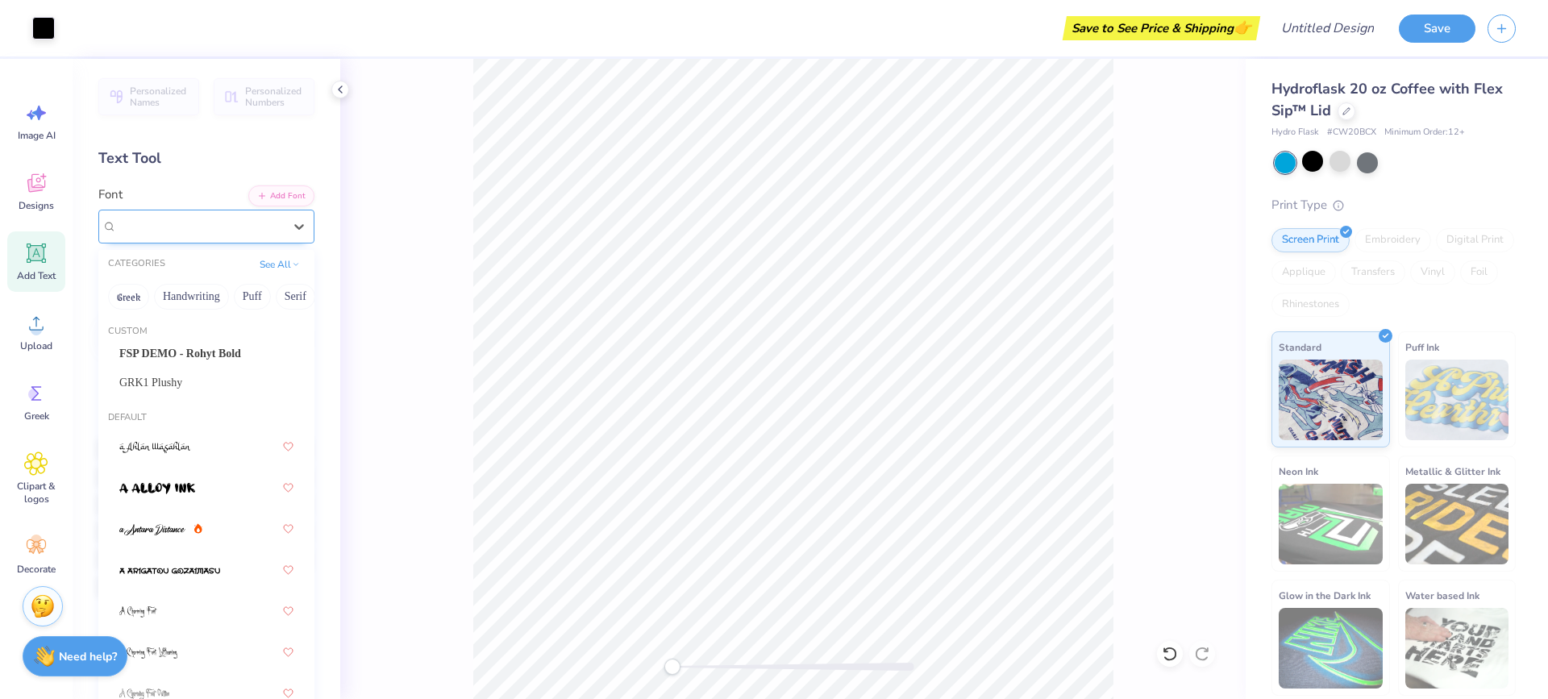
click at [204, 232] on div "Super Dream" at bounding box center [200, 226] width 166 height 19
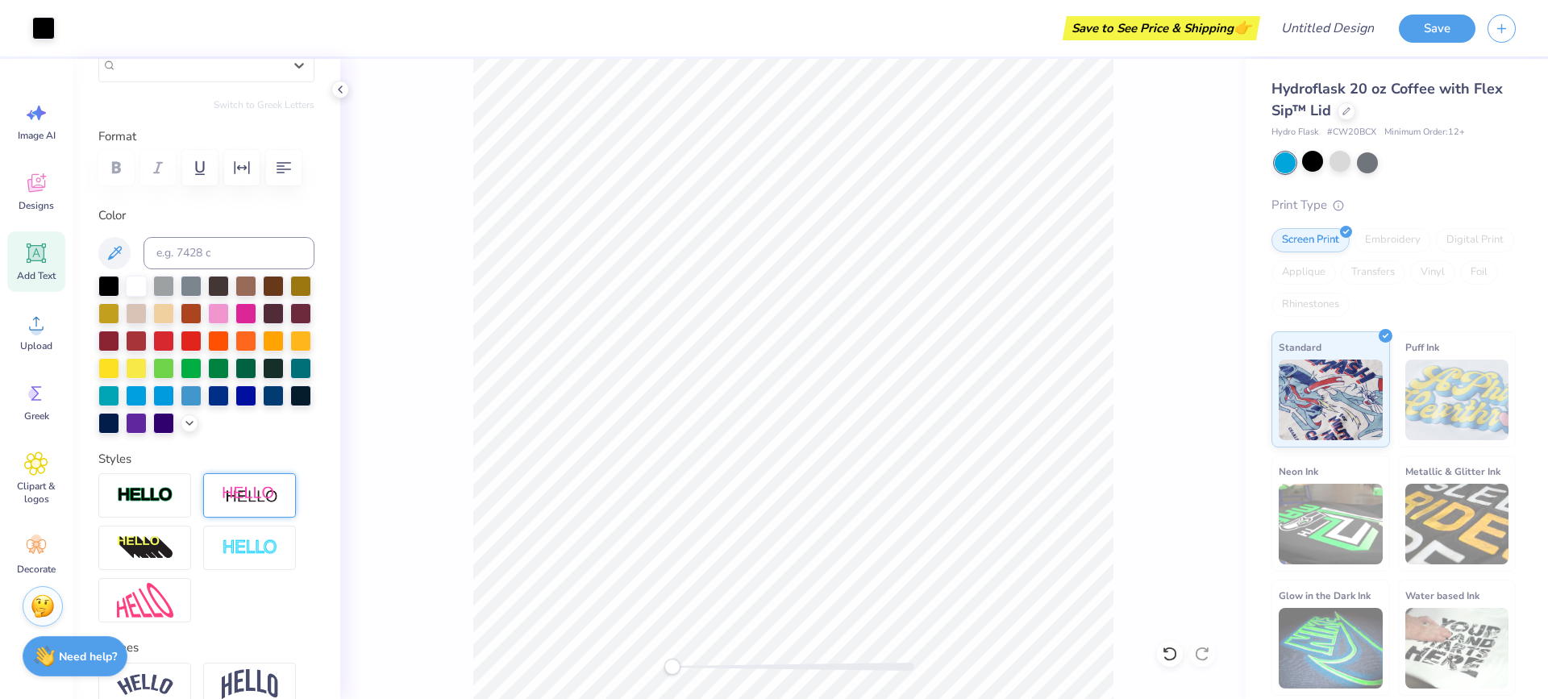
scroll to position [0, 0]
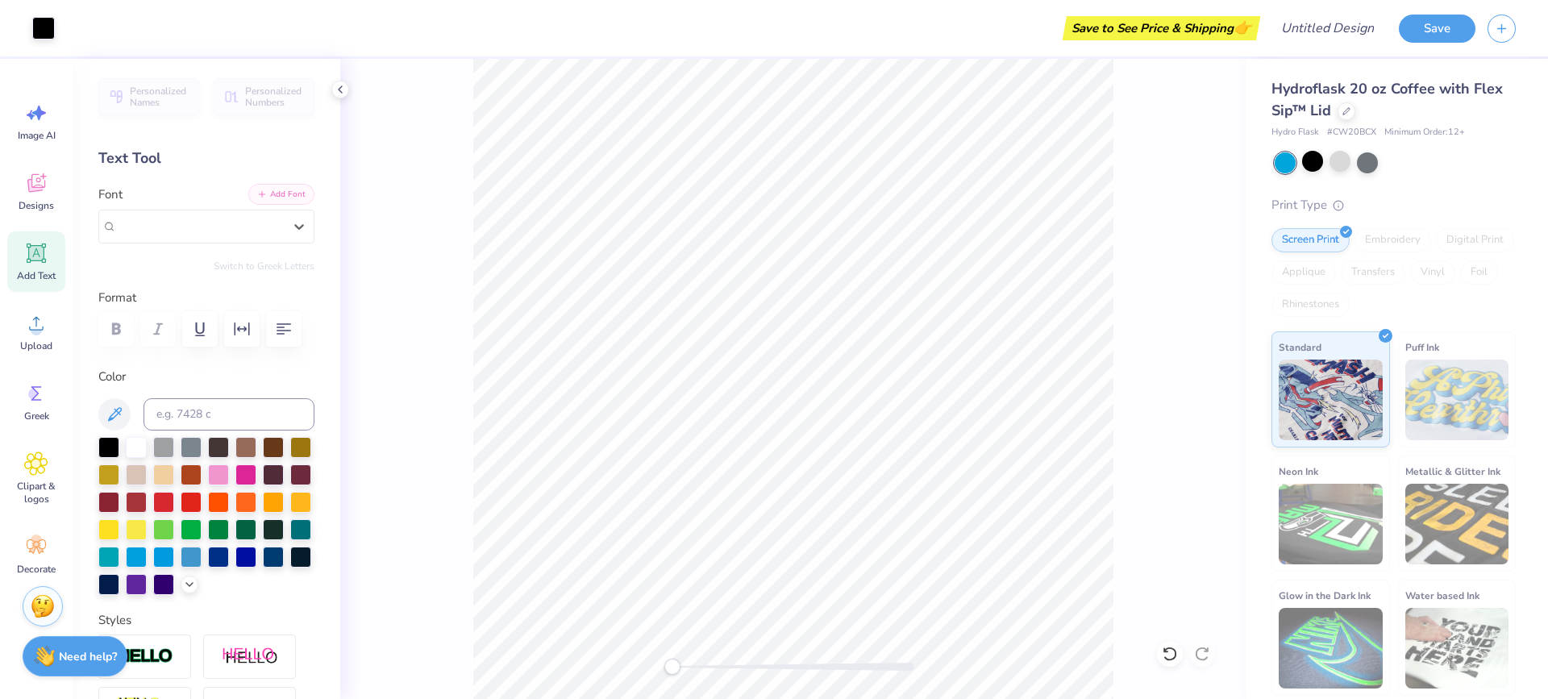
click at [282, 189] on button "Add Font" at bounding box center [281, 194] width 66 height 21
click at [215, 235] on div "Super Dream" at bounding box center [199, 226] width 169 height 25
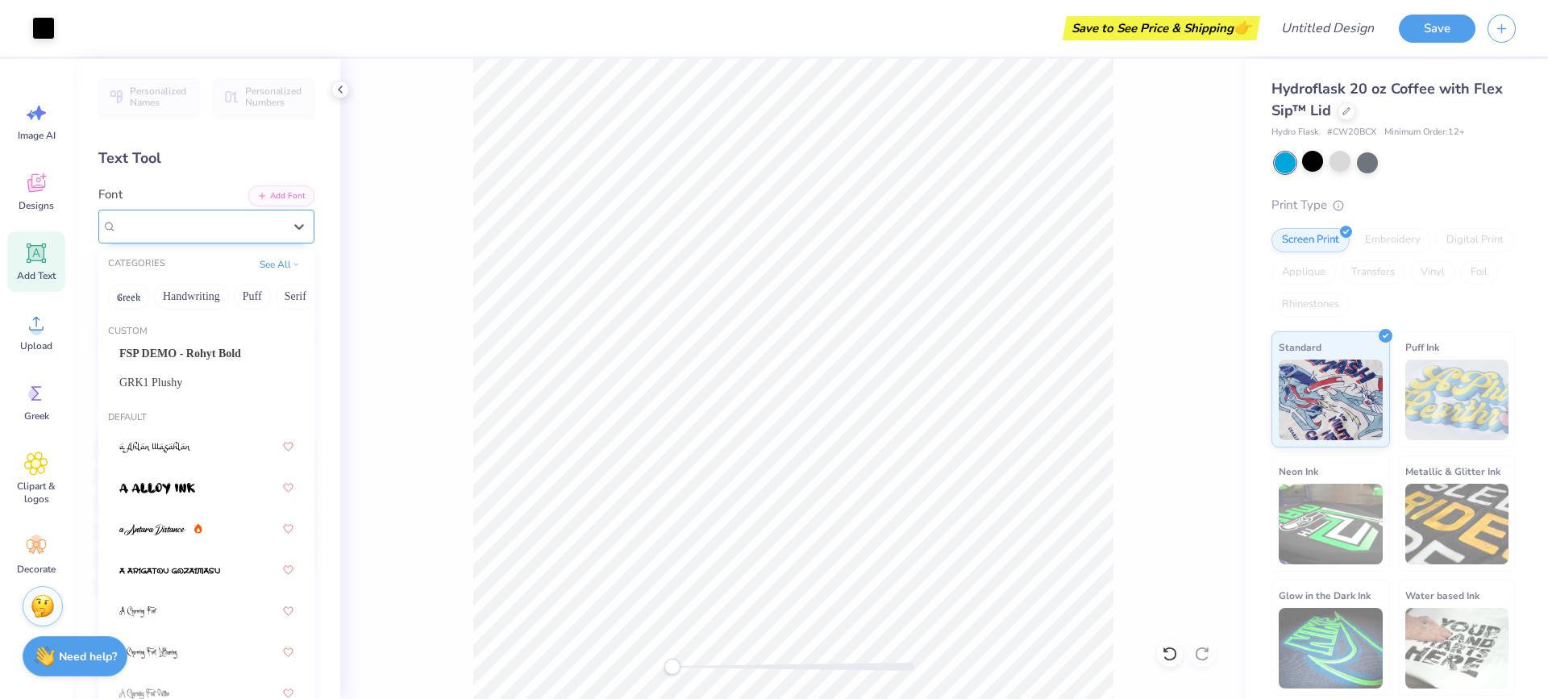
type input "S"
click at [380, 235] on div at bounding box center [792, 379] width 905 height 640
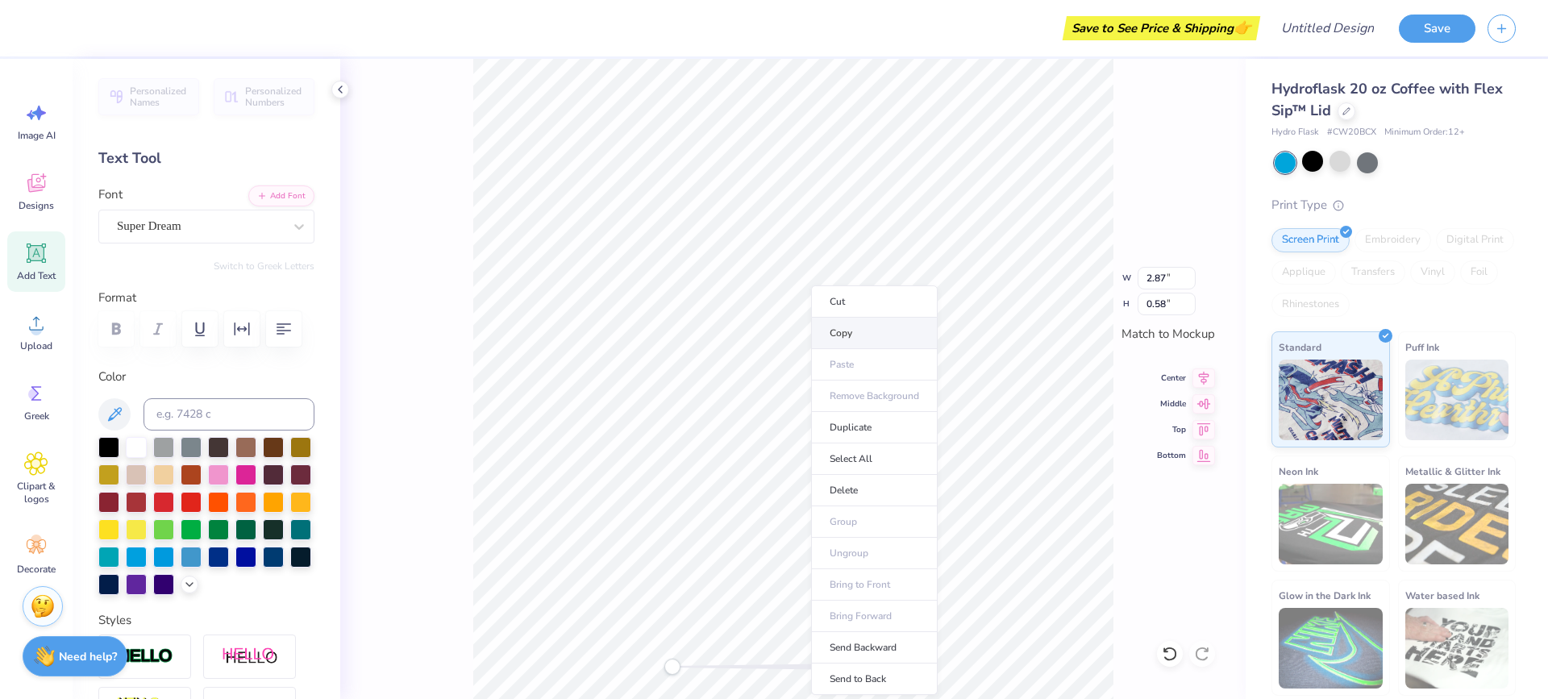
click at [847, 335] on li "Copy" at bounding box center [874, 333] width 127 height 31
click at [818, 369] on li "Paste" at bounding box center [851, 364] width 127 height 31
type input "0.58"
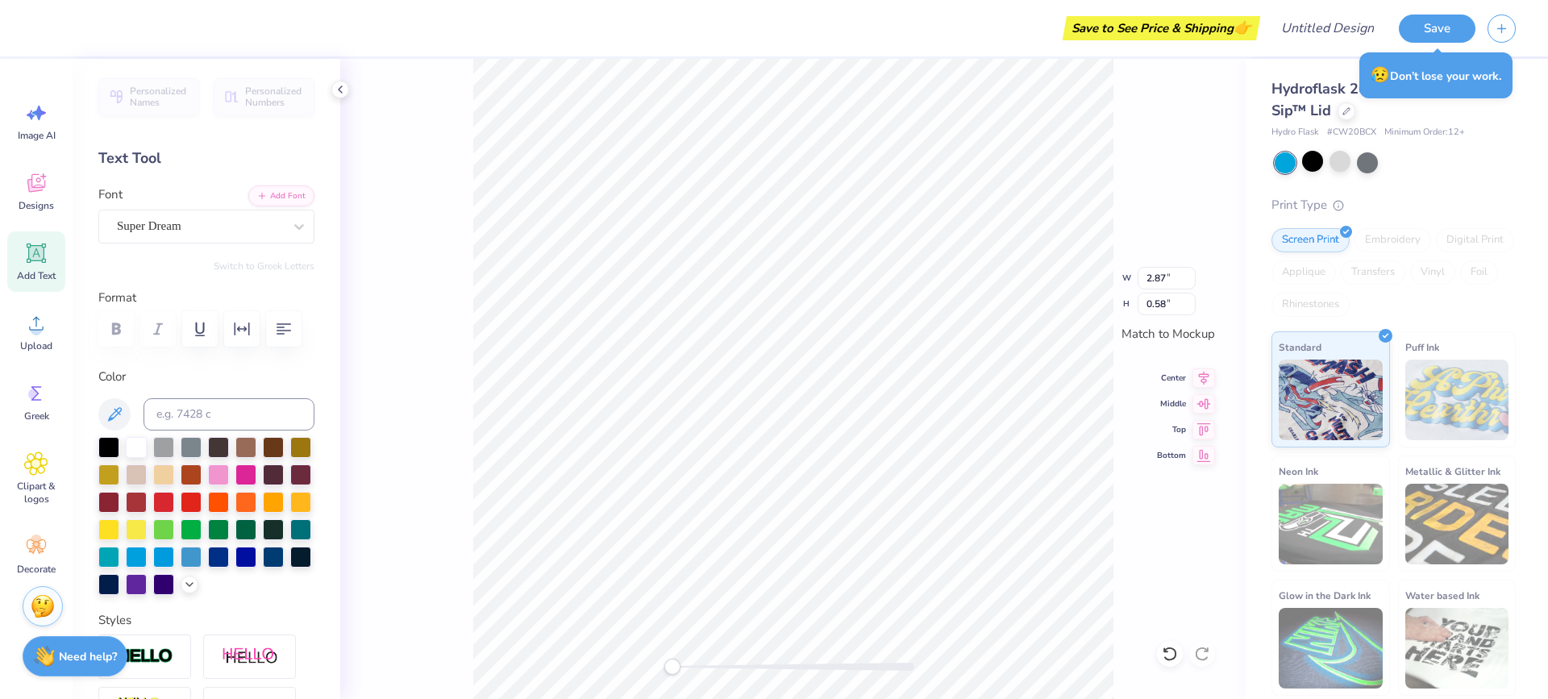
scroll to position [14, 2]
type textarea "T"
type textarea "E-Z"
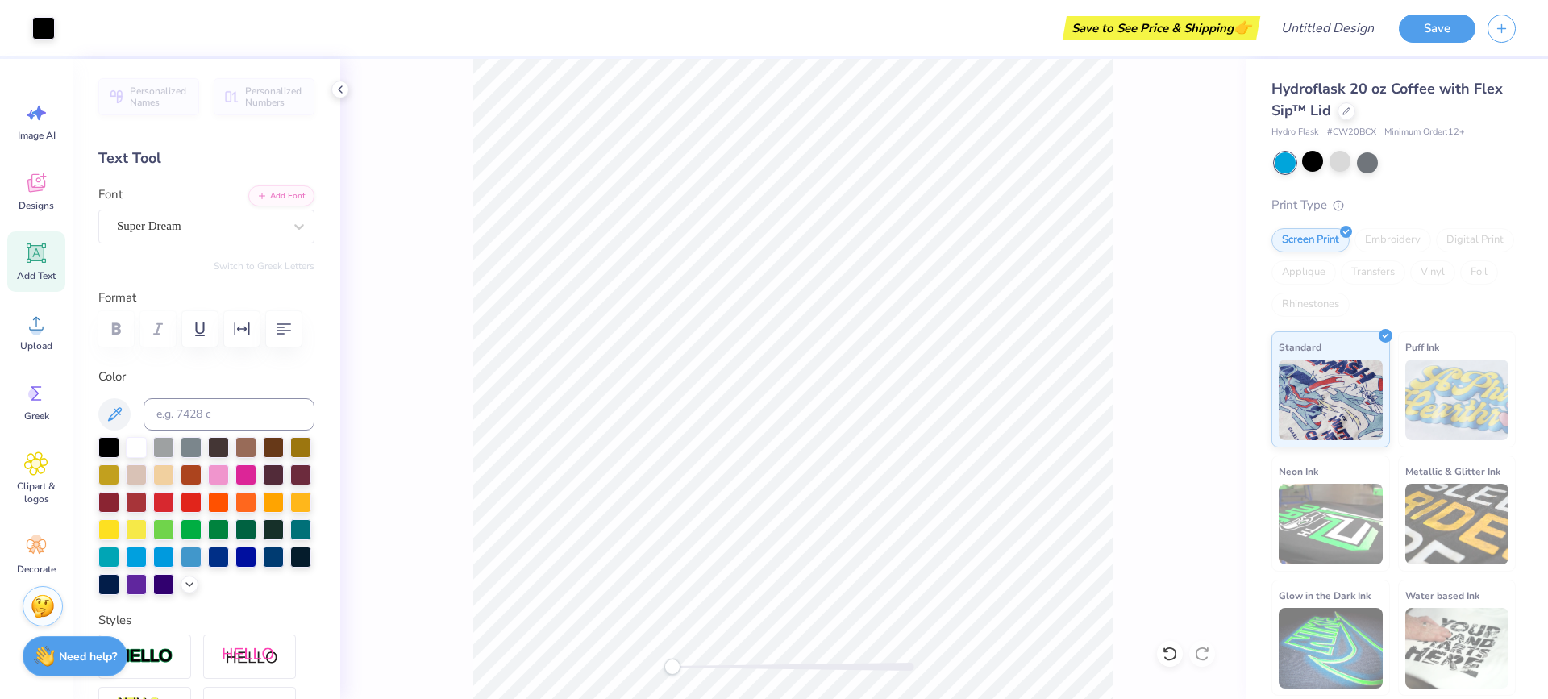
click at [534, 651] on div at bounding box center [792, 379] width 905 height 640
click at [43, 182] on icon at bounding box center [36, 183] width 24 height 24
